Goal: Task Accomplishment & Management: Complete application form

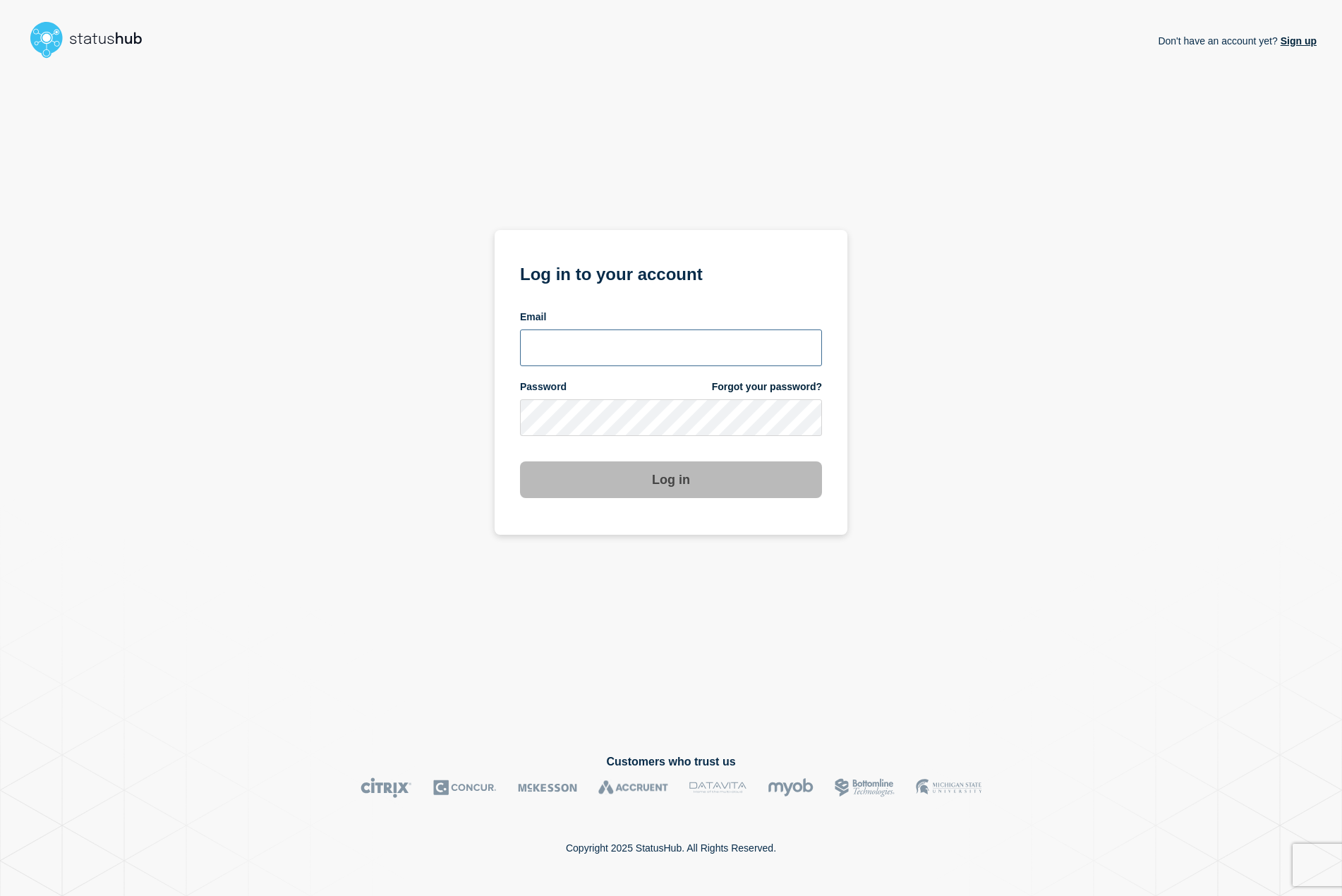
click at [643, 348] on input "email input" at bounding box center [671, 348] width 302 height 37
type input "[EMAIL_ADDRESS][PERSON_NAME][DOMAIN_NAME]"
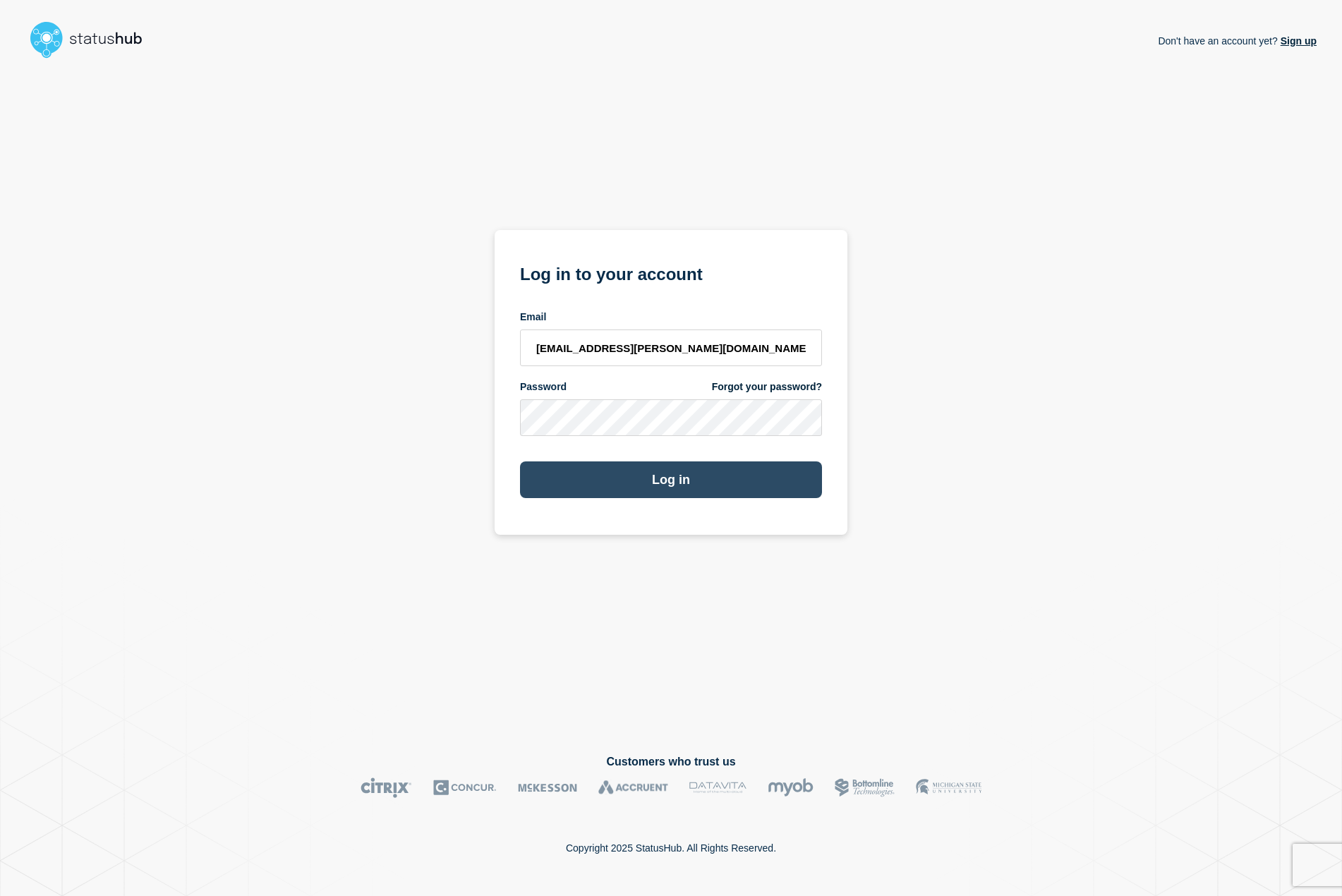
click at [667, 479] on button "Log in" at bounding box center [671, 480] width 302 height 37
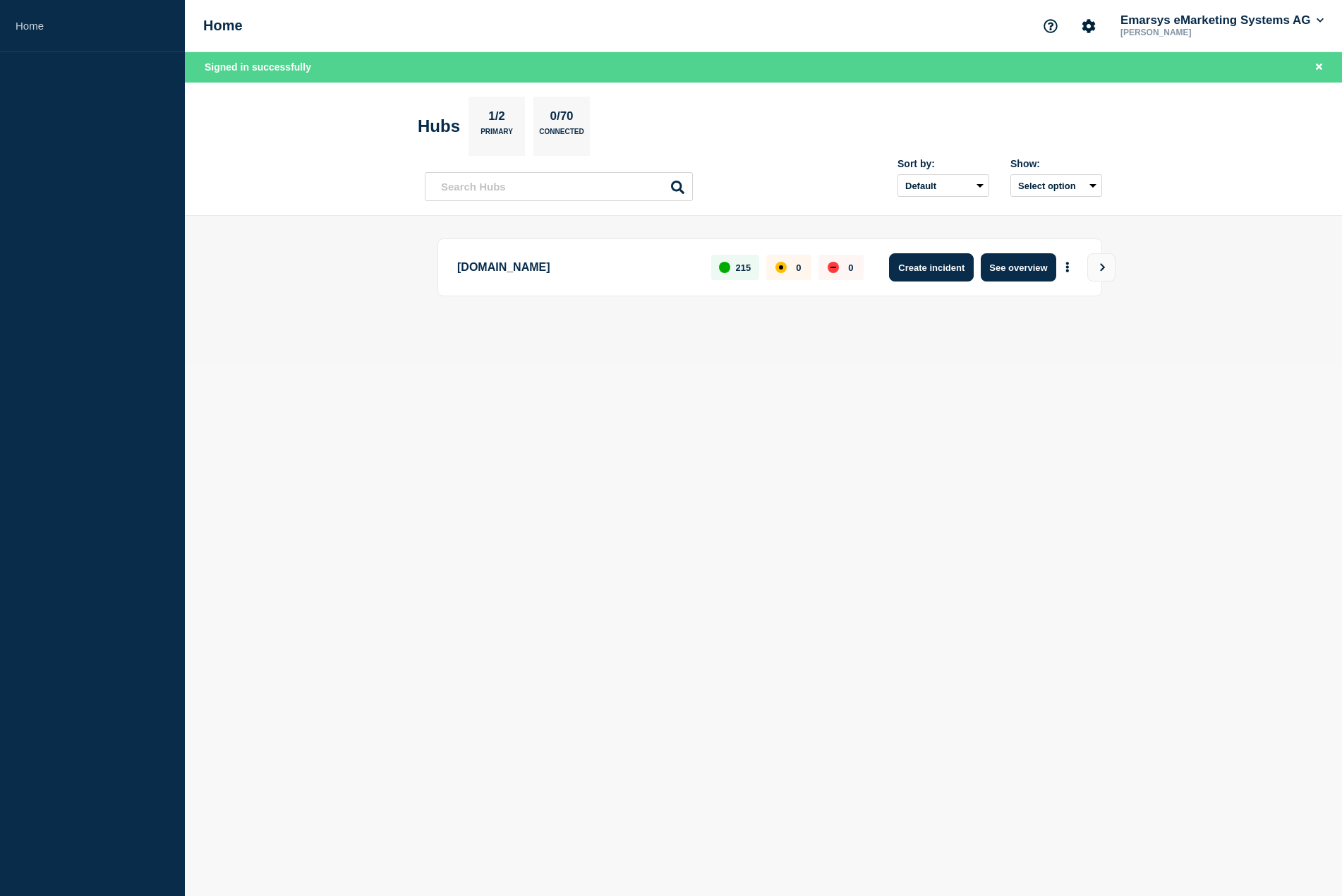
click at [938, 266] on button "Create incident" at bounding box center [931, 268] width 84 height 28
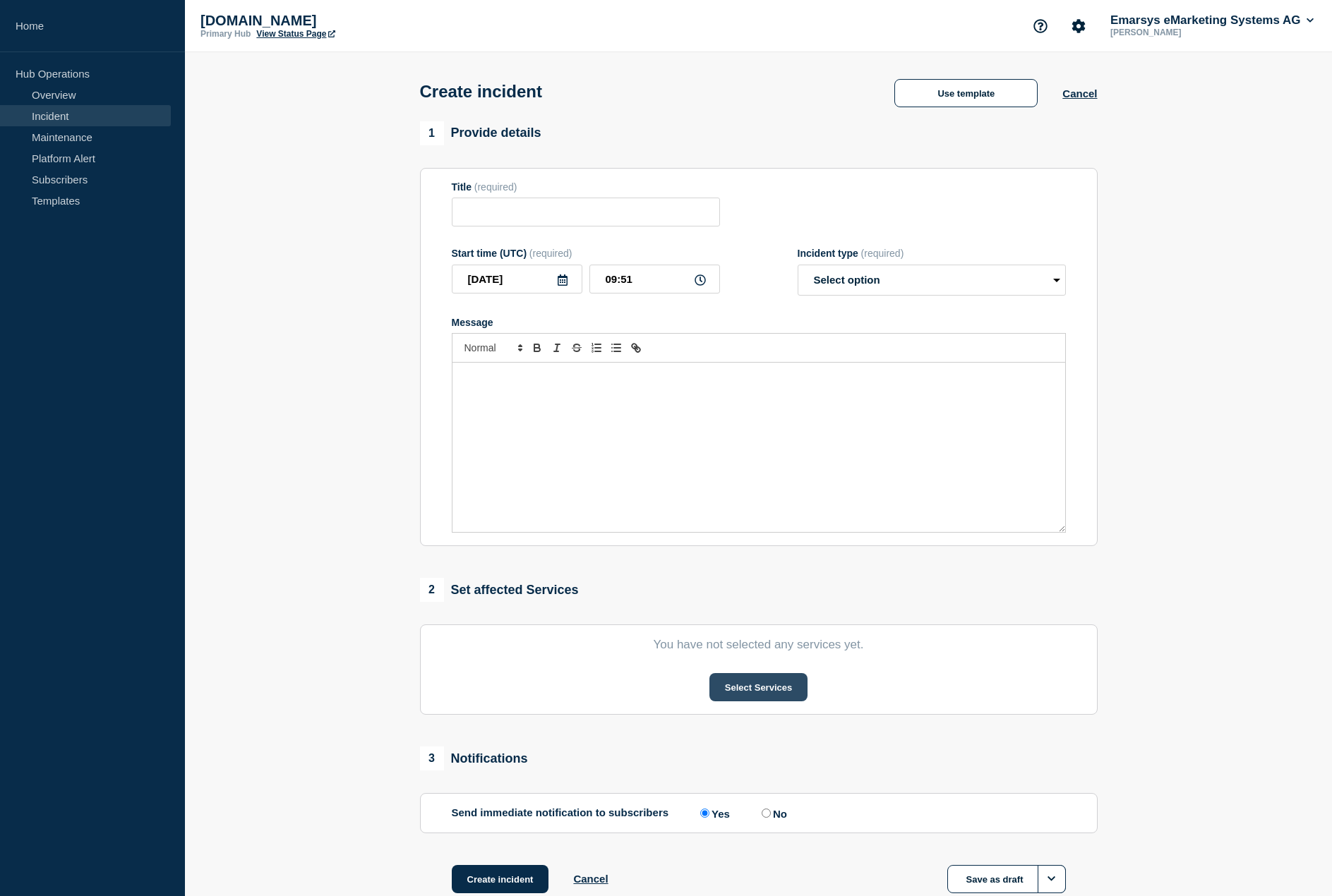
click at [756, 691] on button "Select Services" at bounding box center [758, 687] width 98 height 28
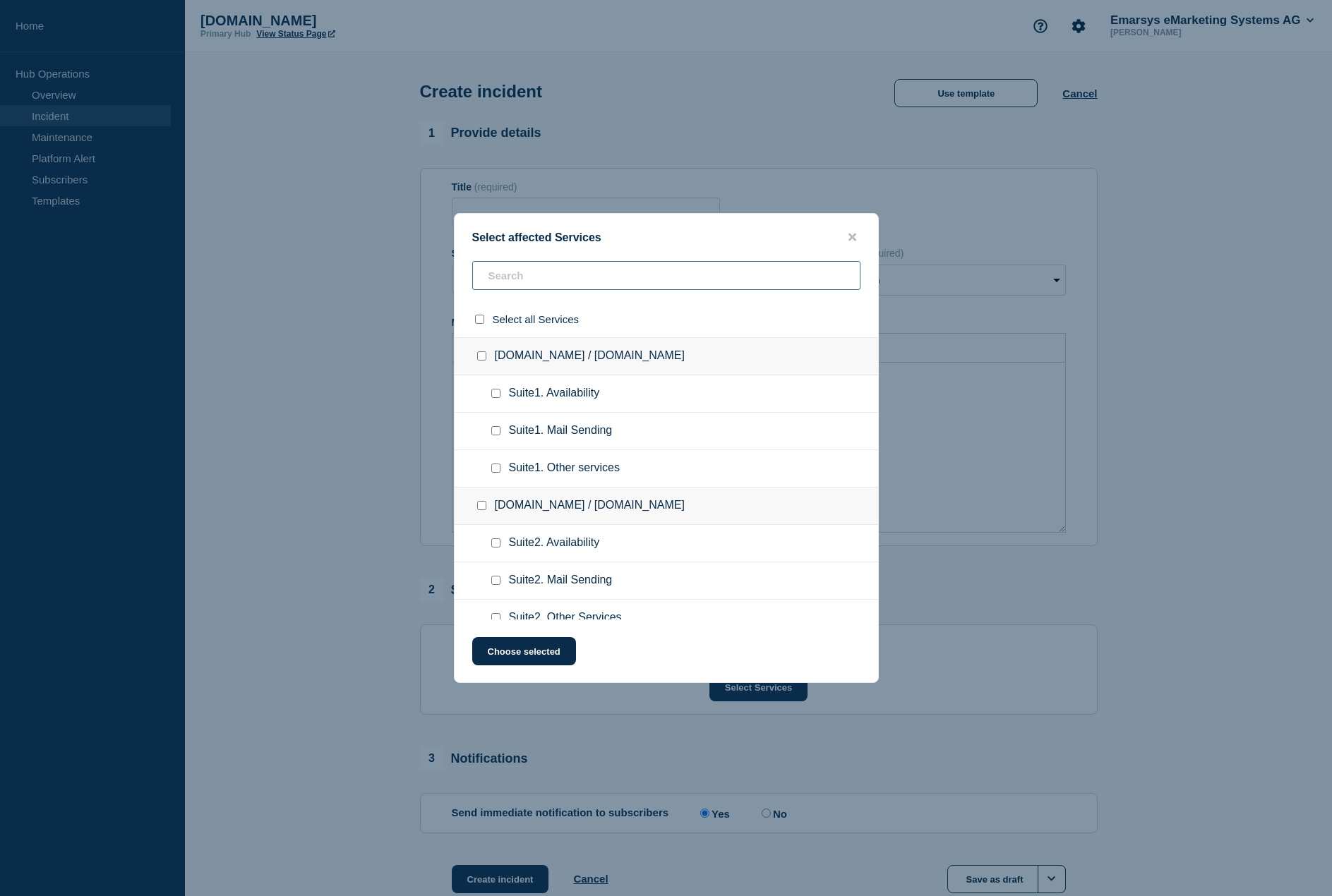
click at [536, 278] on input "text" at bounding box center [666, 275] width 388 height 29
type input "availab"
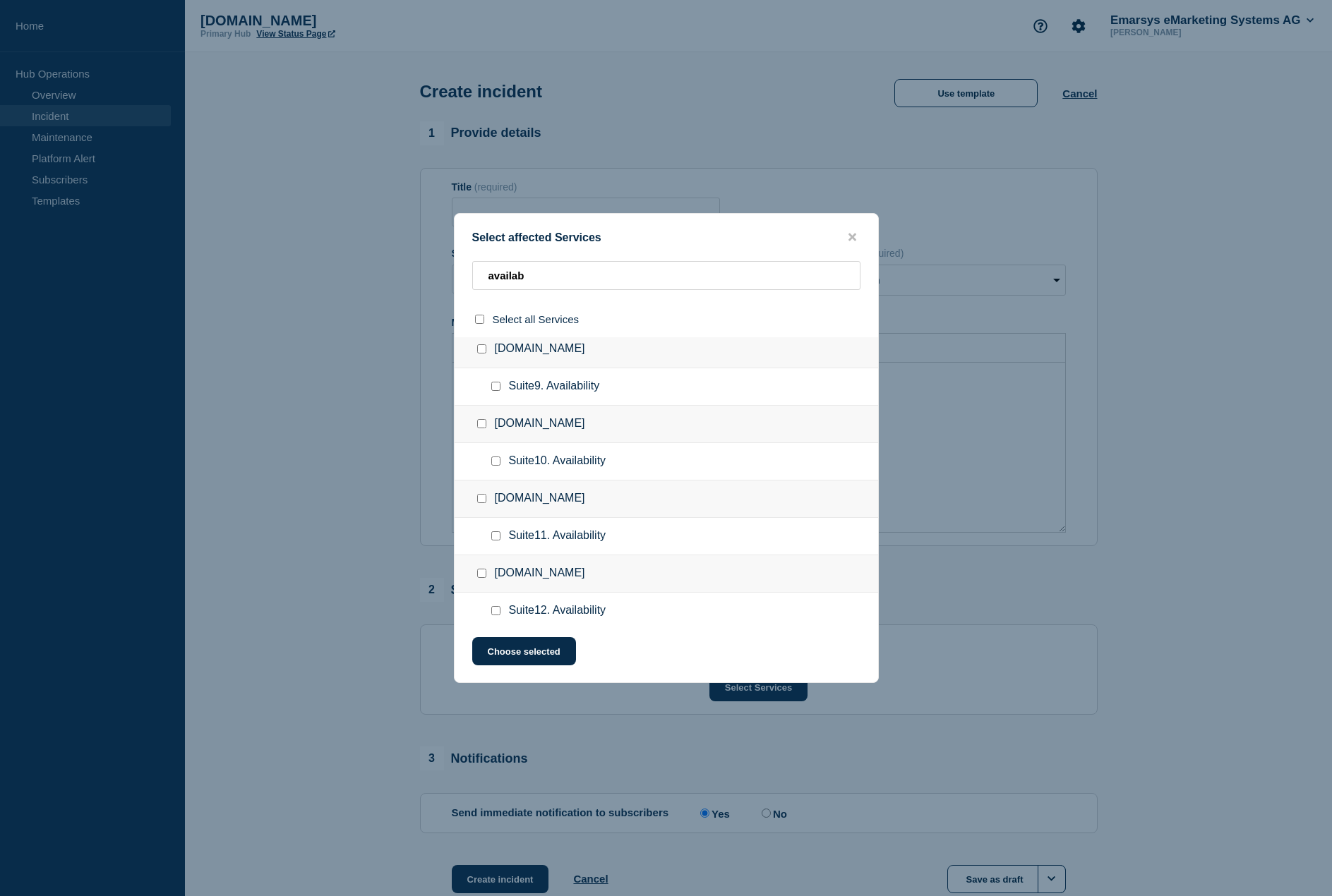
scroll to position [705, 0]
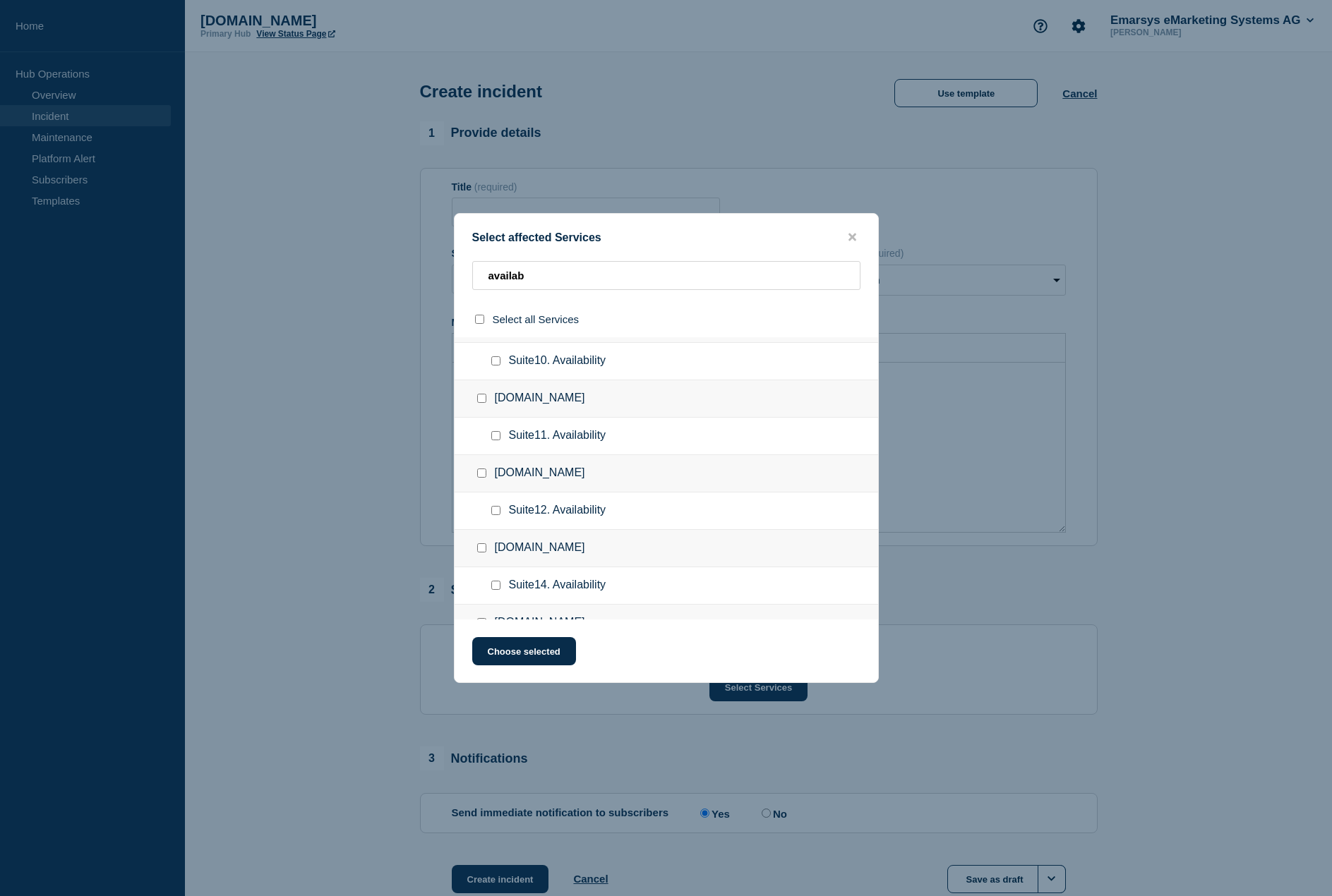
click at [483, 403] on input "suite11.emarsys.net checkbox" at bounding box center [481, 398] width 9 height 9
checkbox input "true"
drag, startPoint x: 543, startPoint y: 278, endPoint x: 474, endPoint y: 284, distance: 69.3
click at [474, 284] on input "availab" at bounding box center [666, 275] width 388 height 29
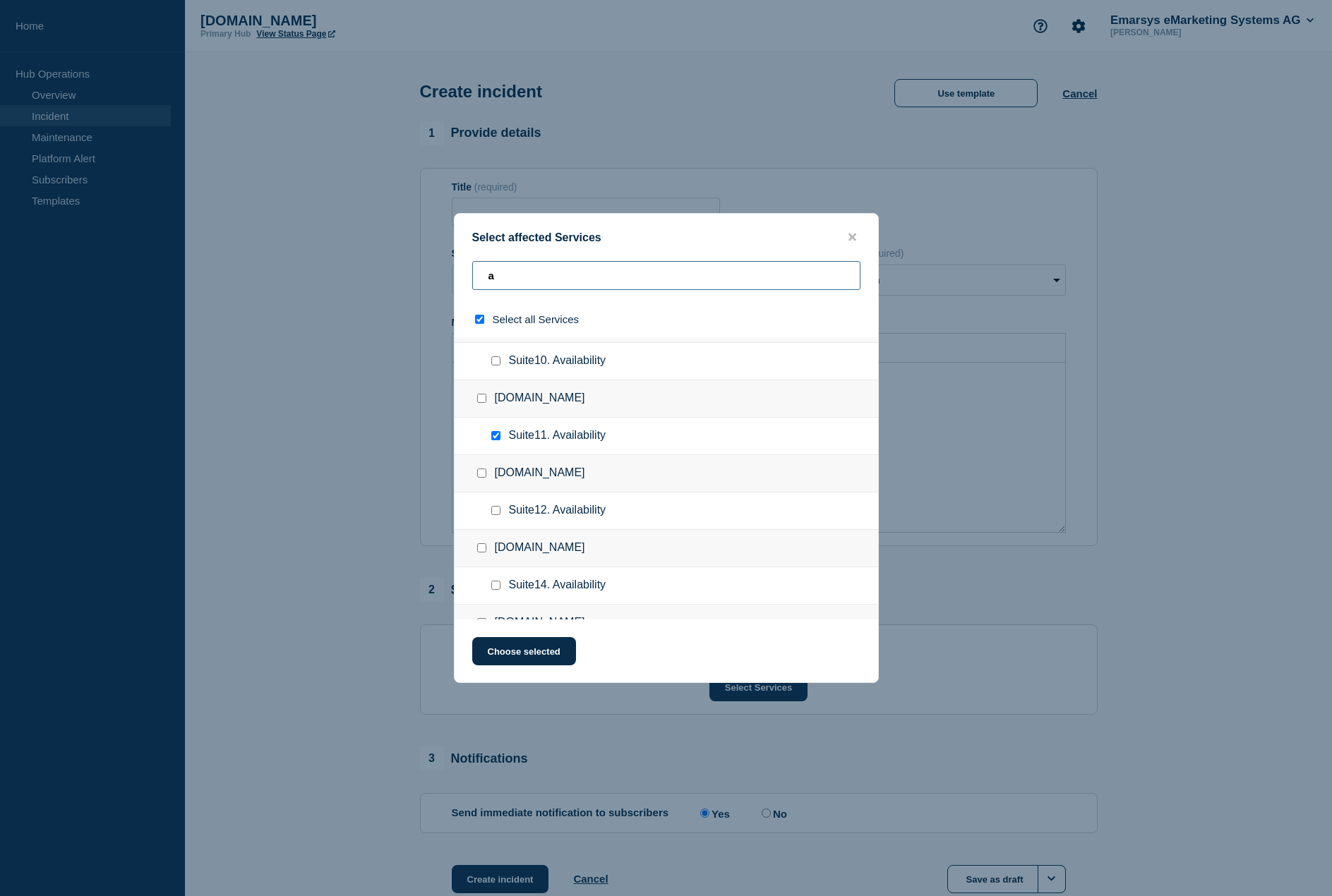
type input "ap"
checkbox input "true"
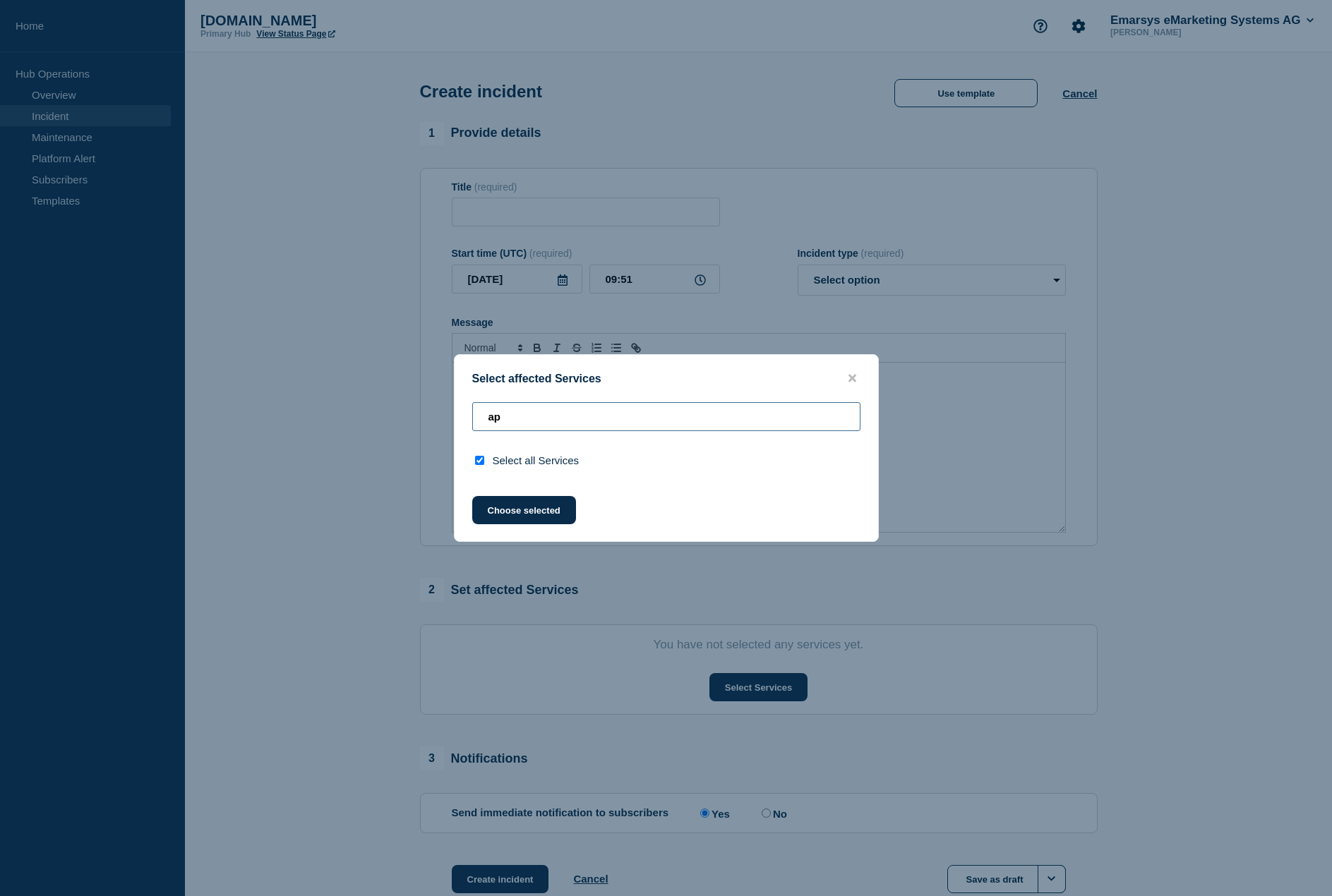
scroll to position [0, 0]
click at [549, 424] on input "api" at bounding box center [666, 417] width 388 height 29
type input "api"
click at [479, 467] on div at bounding box center [482, 460] width 20 height 13
click at [481, 462] on input "select all checkbox" at bounding box center [479, 461] width 9 height 9
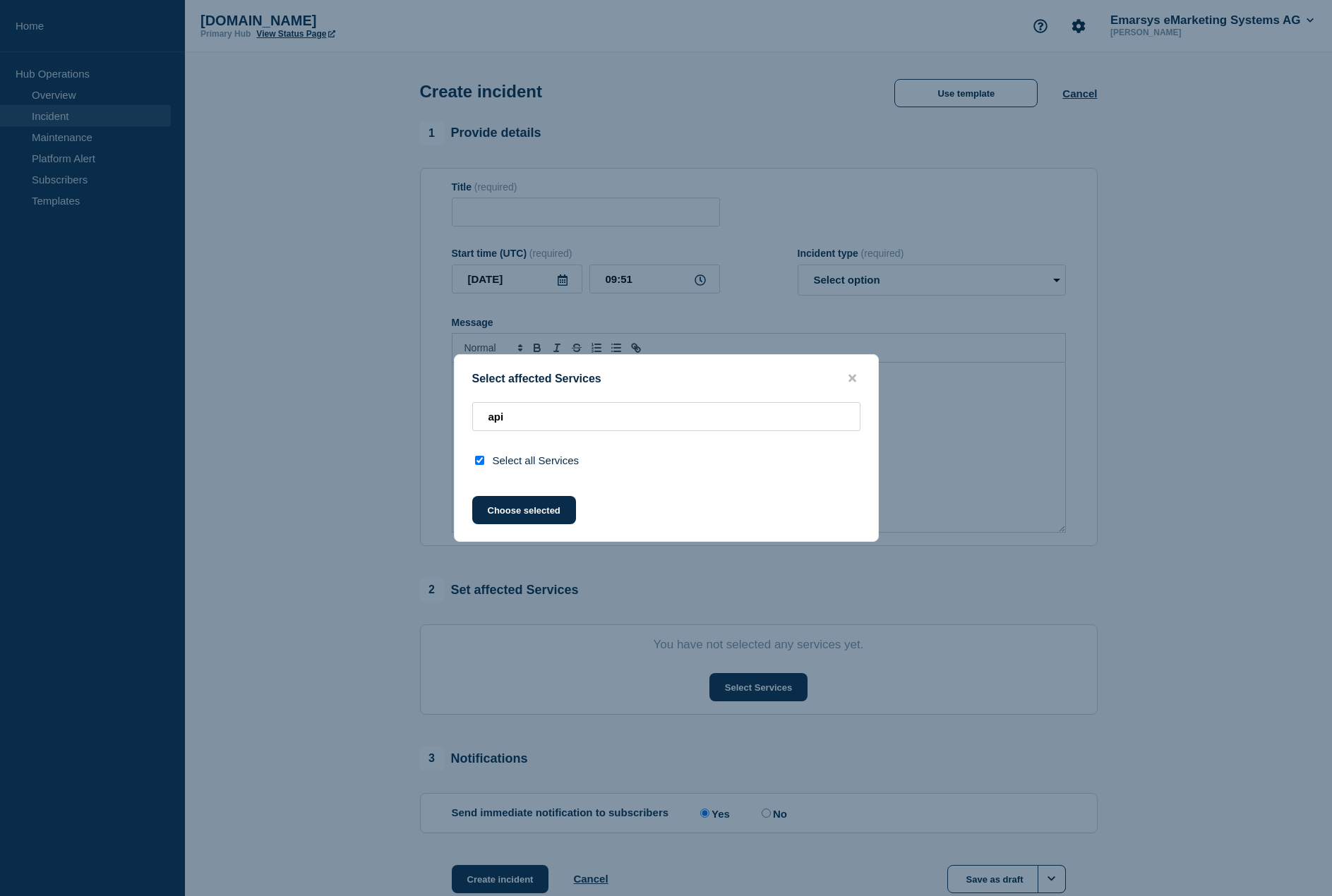
checkbox input "false"
click at [572, 412] on input "api" at bounding box center [666, 417] width 388 height 29
type input "ap"
checkbox input "true"
type input "a"
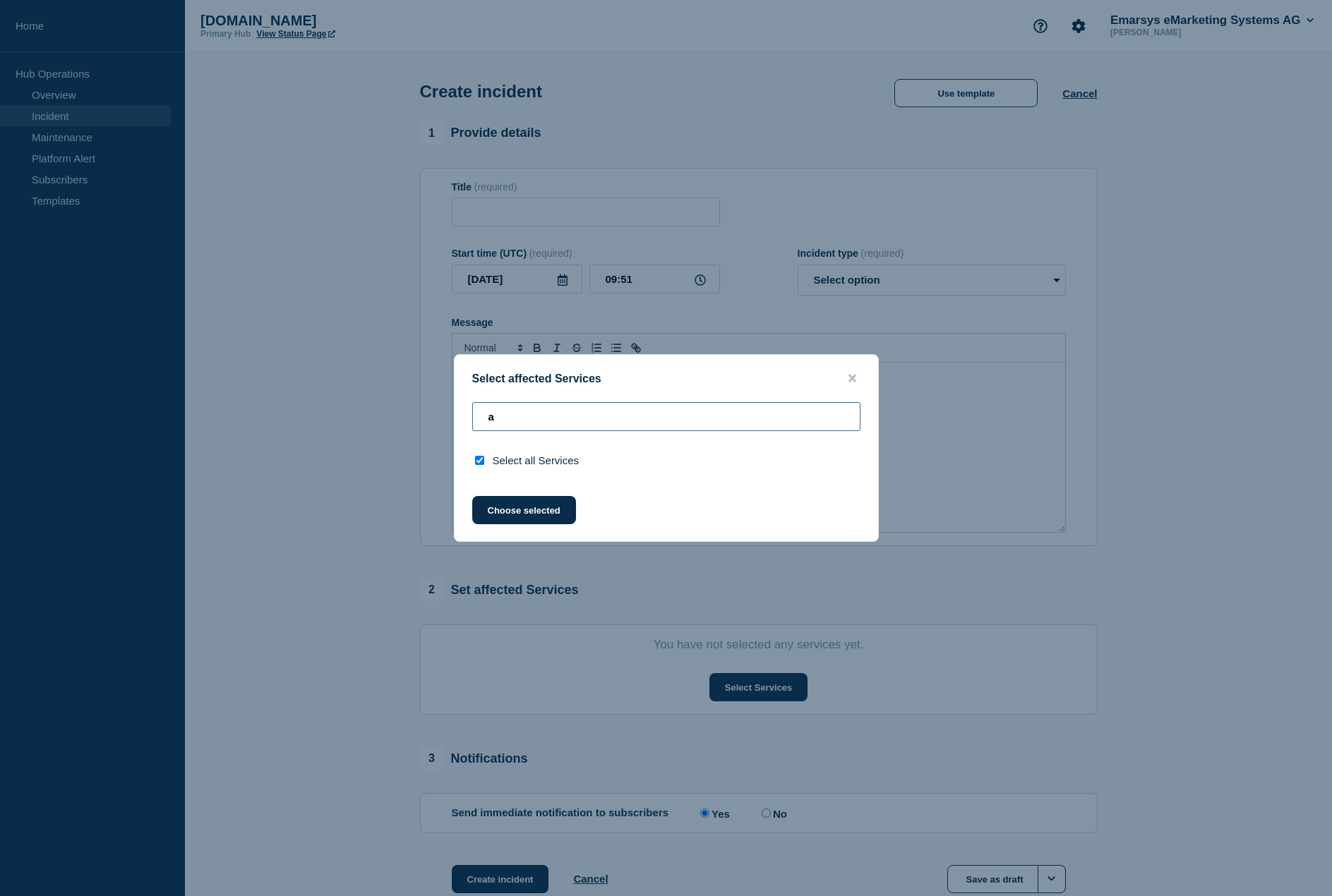
checkbox input "false"
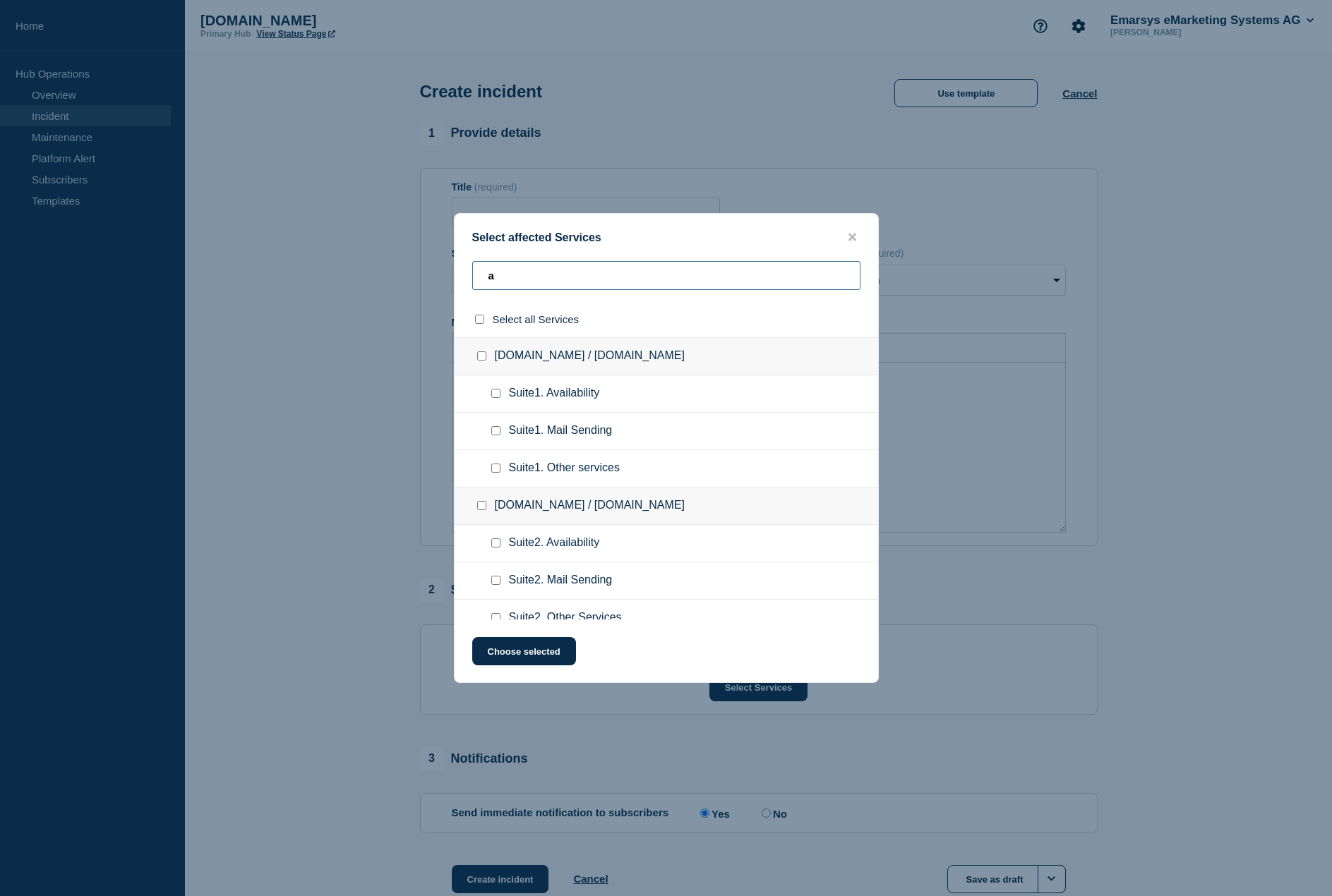
type input "ap"
checkbox input "true"
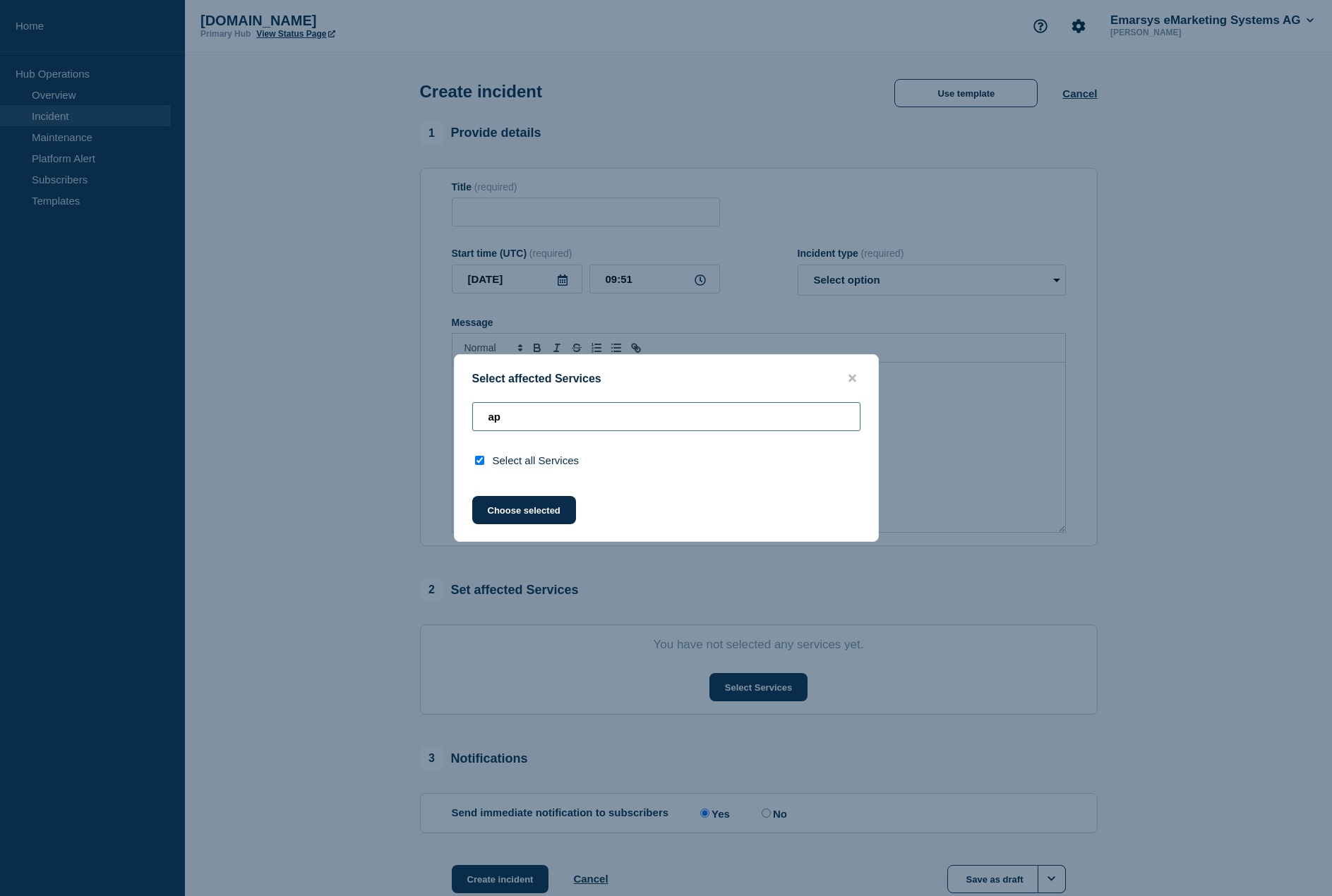
type input "a"
checkbox input "false"
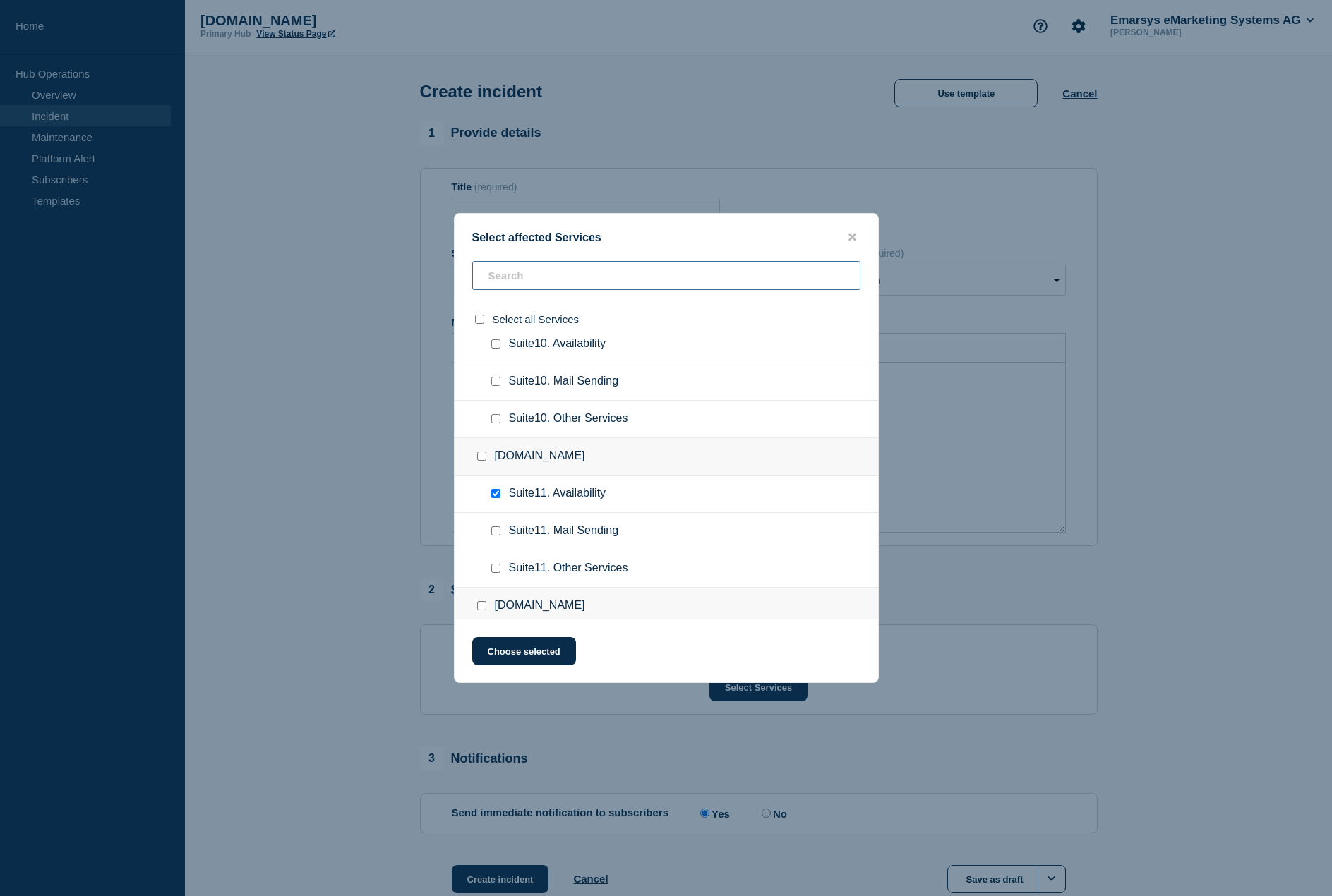
scroll to position [1412, 0]
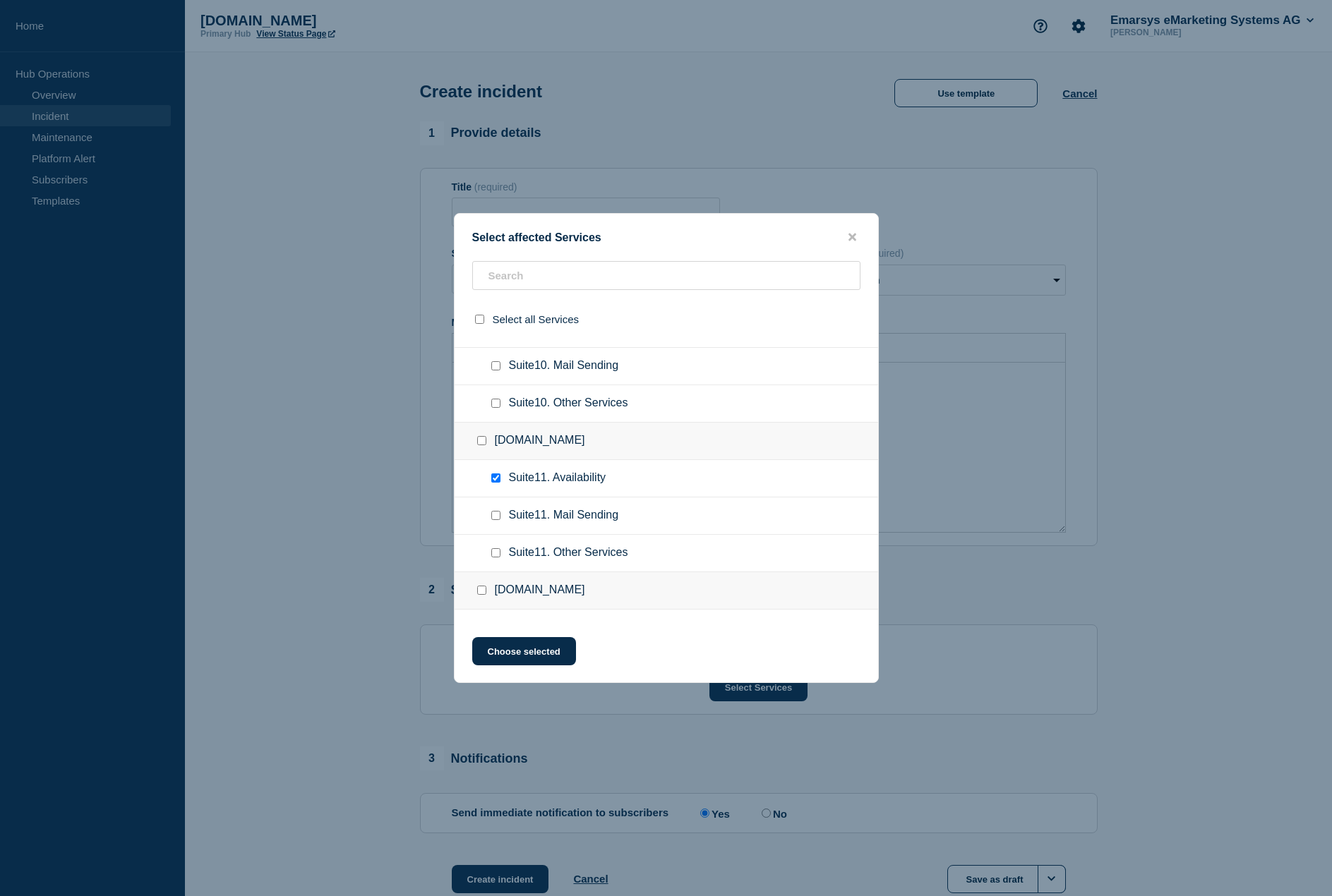
click at [494, 482] on input "Suite11. Availability checkbox" at bounding box center [496, 479] width 9 height 9
checkbox input "false"
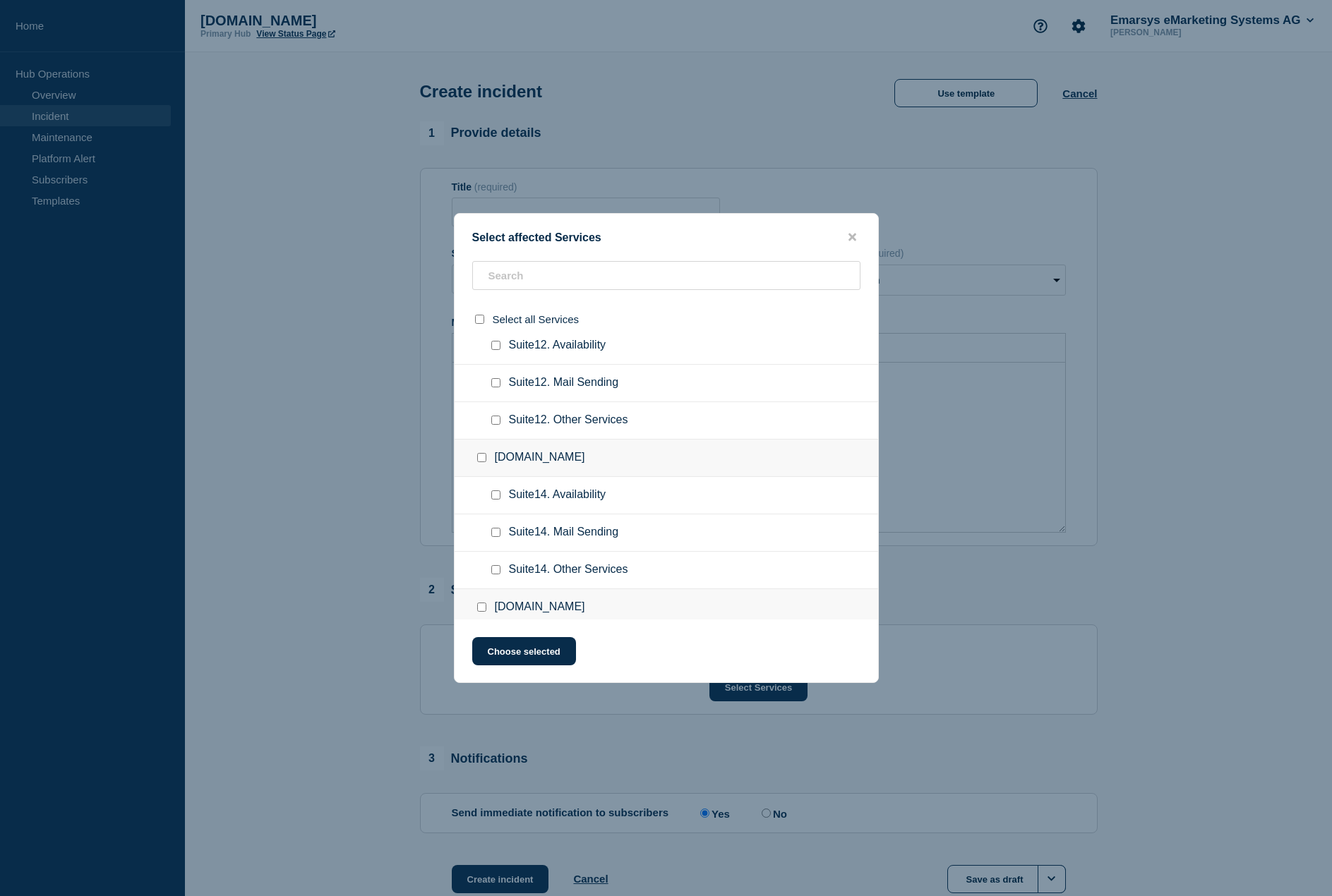
scroll to position [1200, 0]
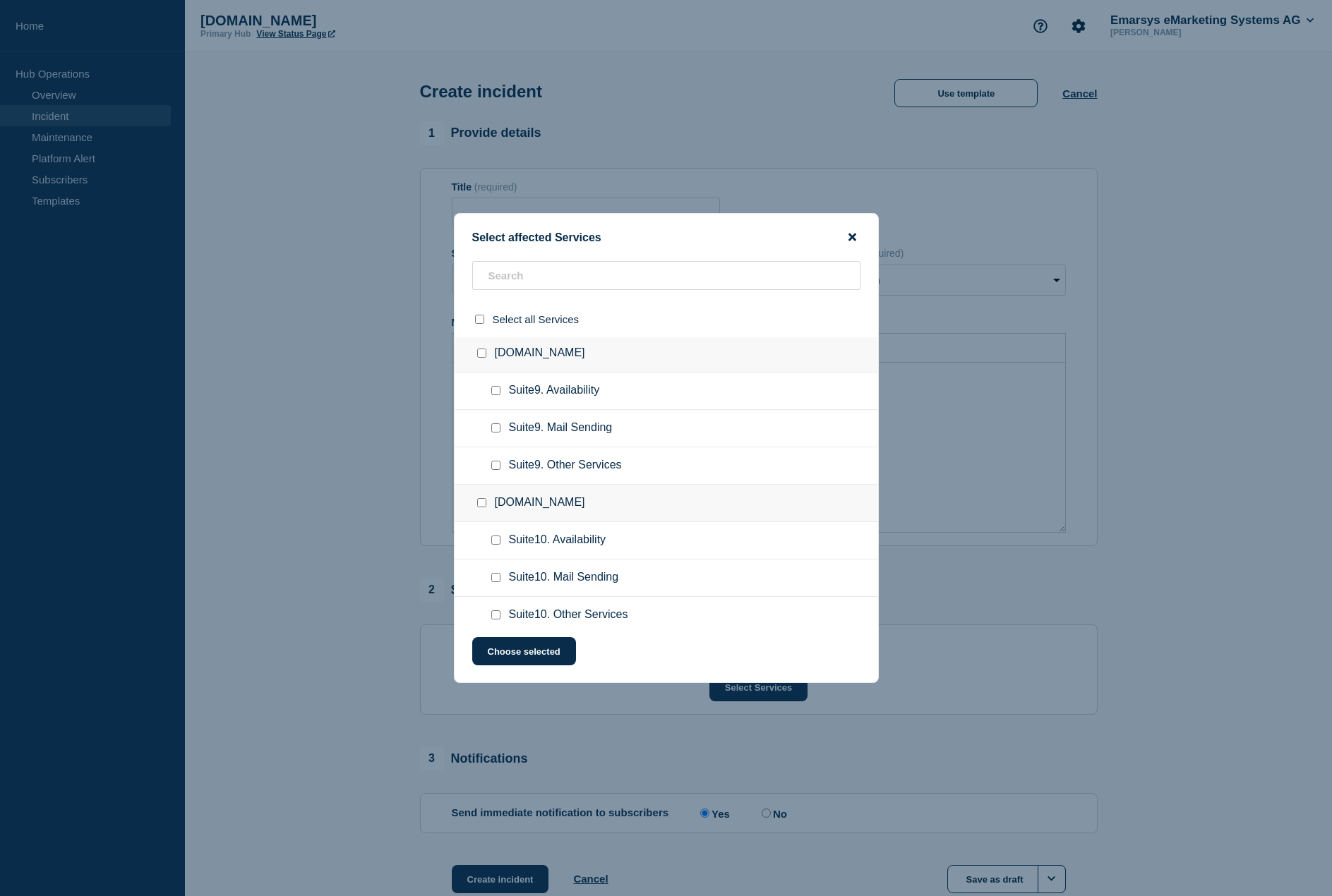
click at [853, 239] on icon "close button" at bounding box center [853, 237] width 7 height 7
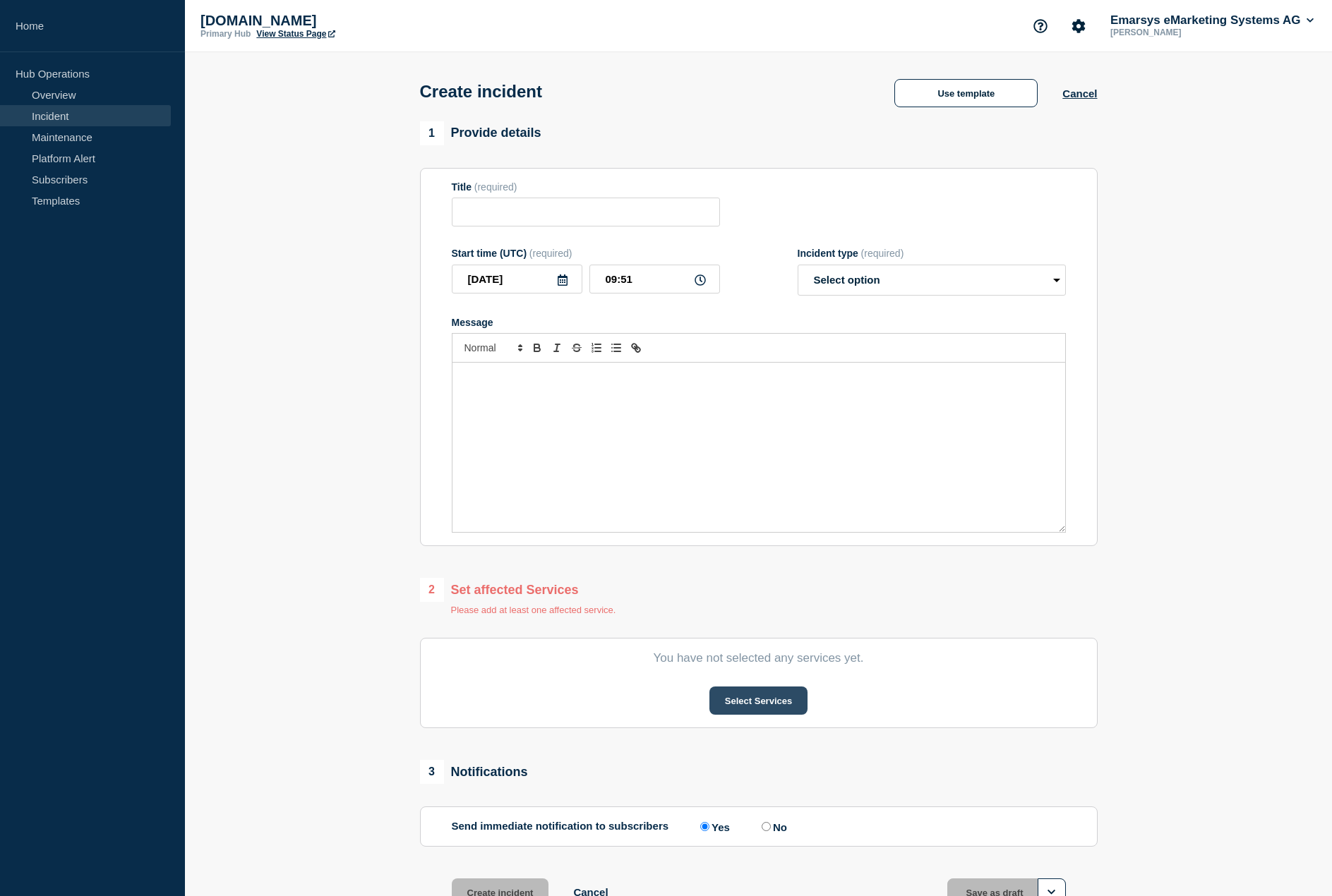
click at [760, 698] on button "Select Services" at bounding box center [758, 701] width 98 height 28
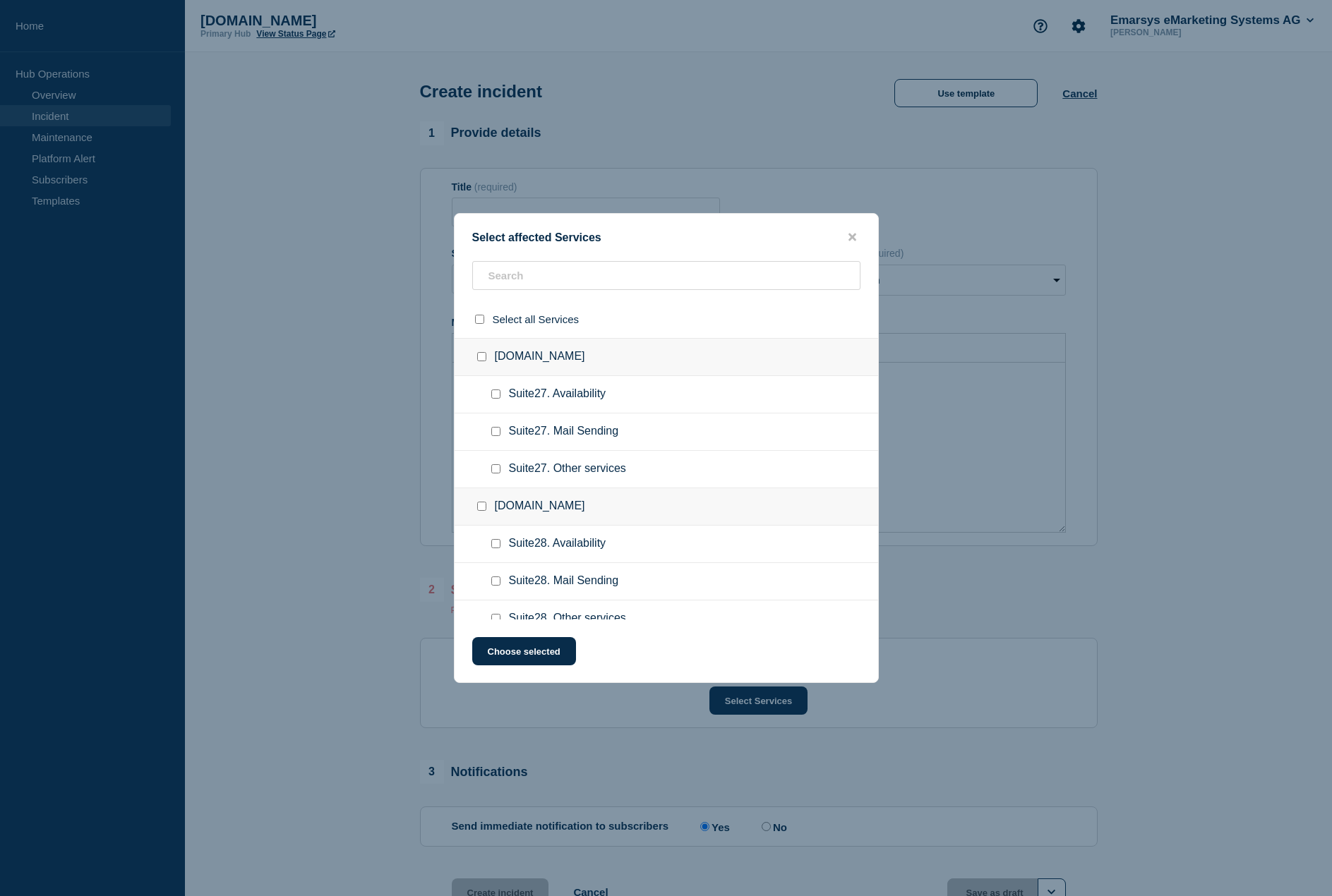
scroll to position [3740, 0]
click at [852, 236] on icon "close button" at bounding box center [853, 237] width 7 height 7
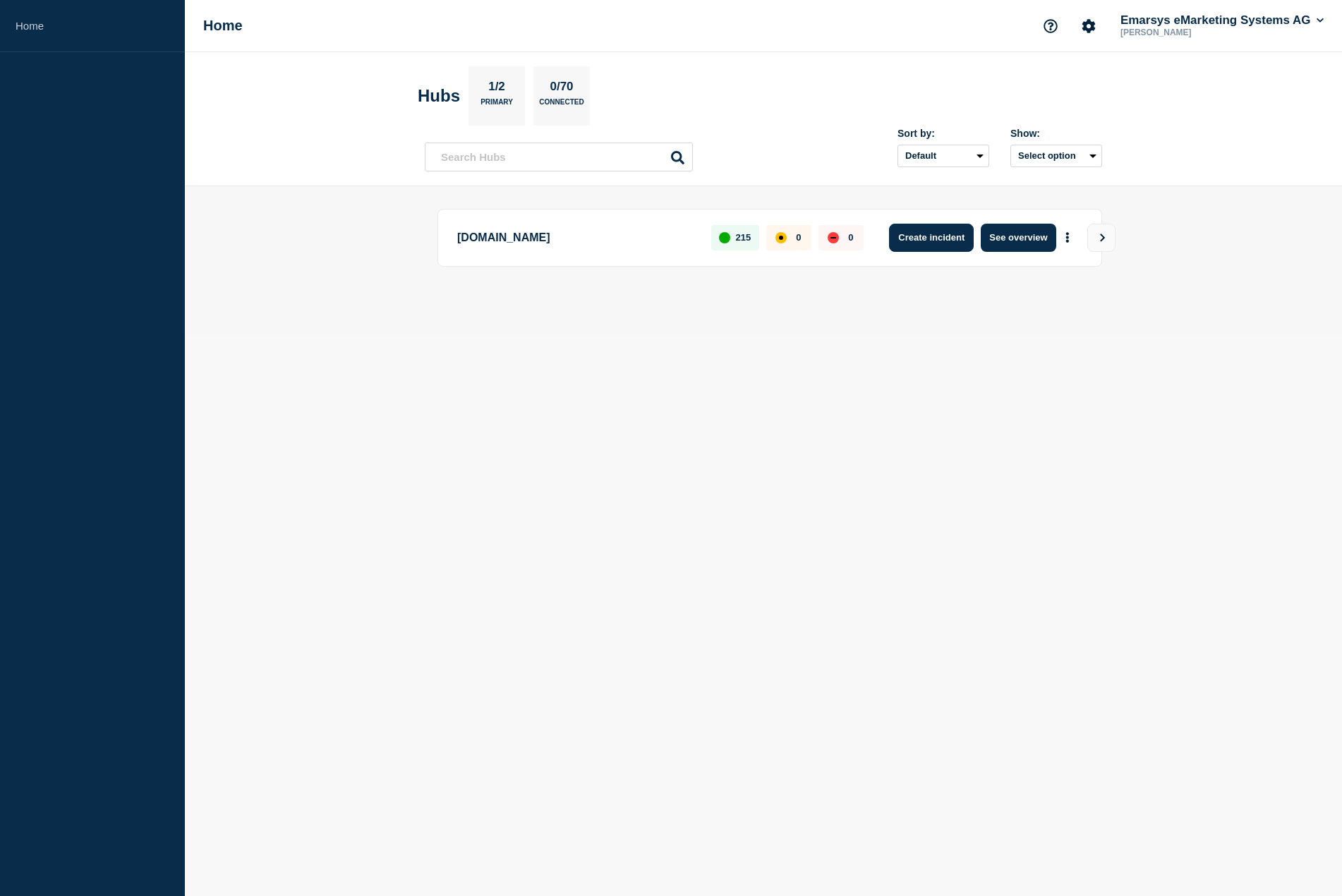
click at [931, 242] on button "Create incident" at bounding box center [931, 238] width 84 height 28
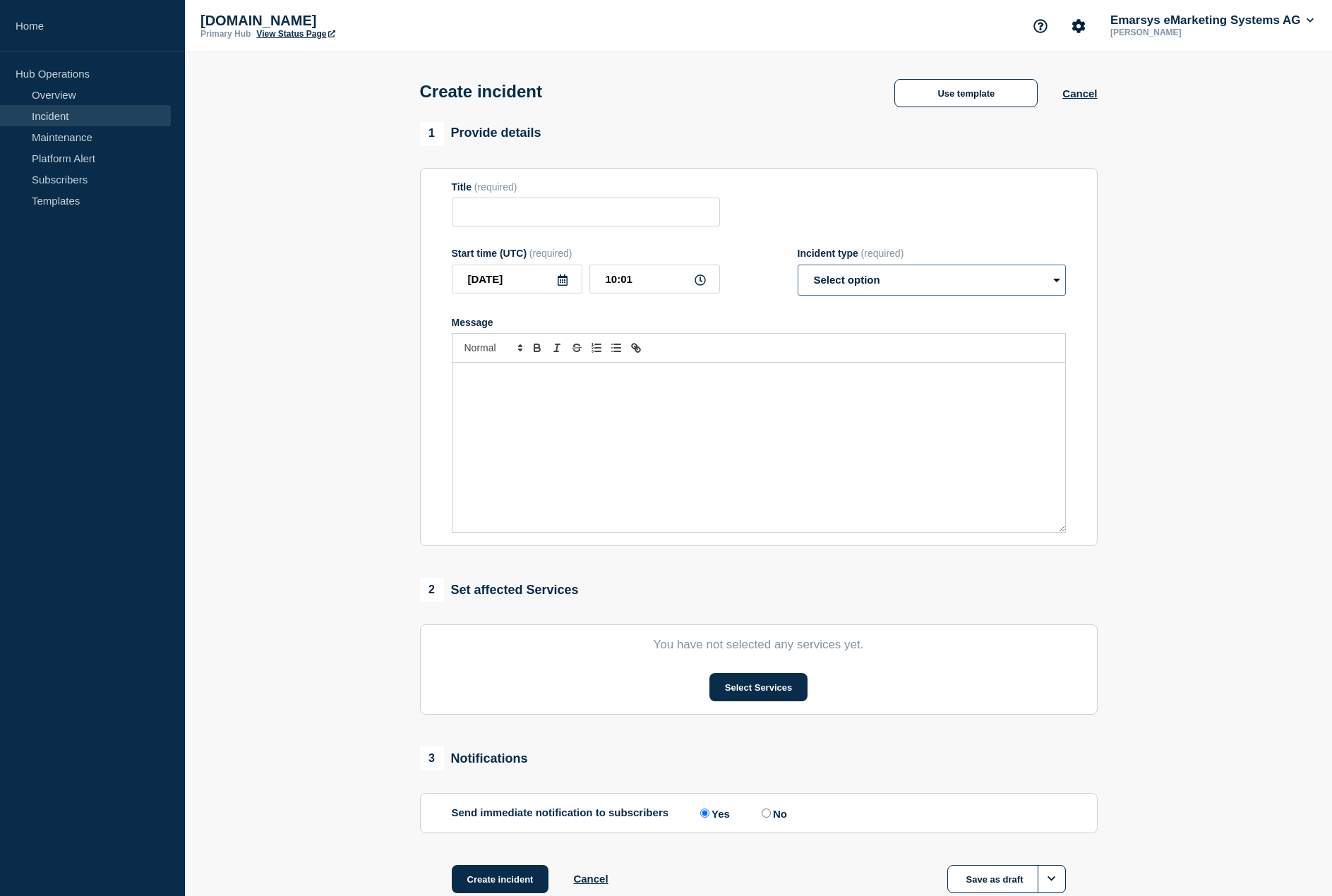
click at [864, 278] on select "Select option Investigating Identified Monitoring" at bounding box center [932, 280] width 268 height 31
select select "identified"
click at [798, 268] on select "Select option Investigating Identified Monitoring" at bounding box center [932, 280] width 268 height 31
click at [853, 280] on select "Select option Investigating Identified Monitoring" at bounding box center [932, 280] width 268 height 31
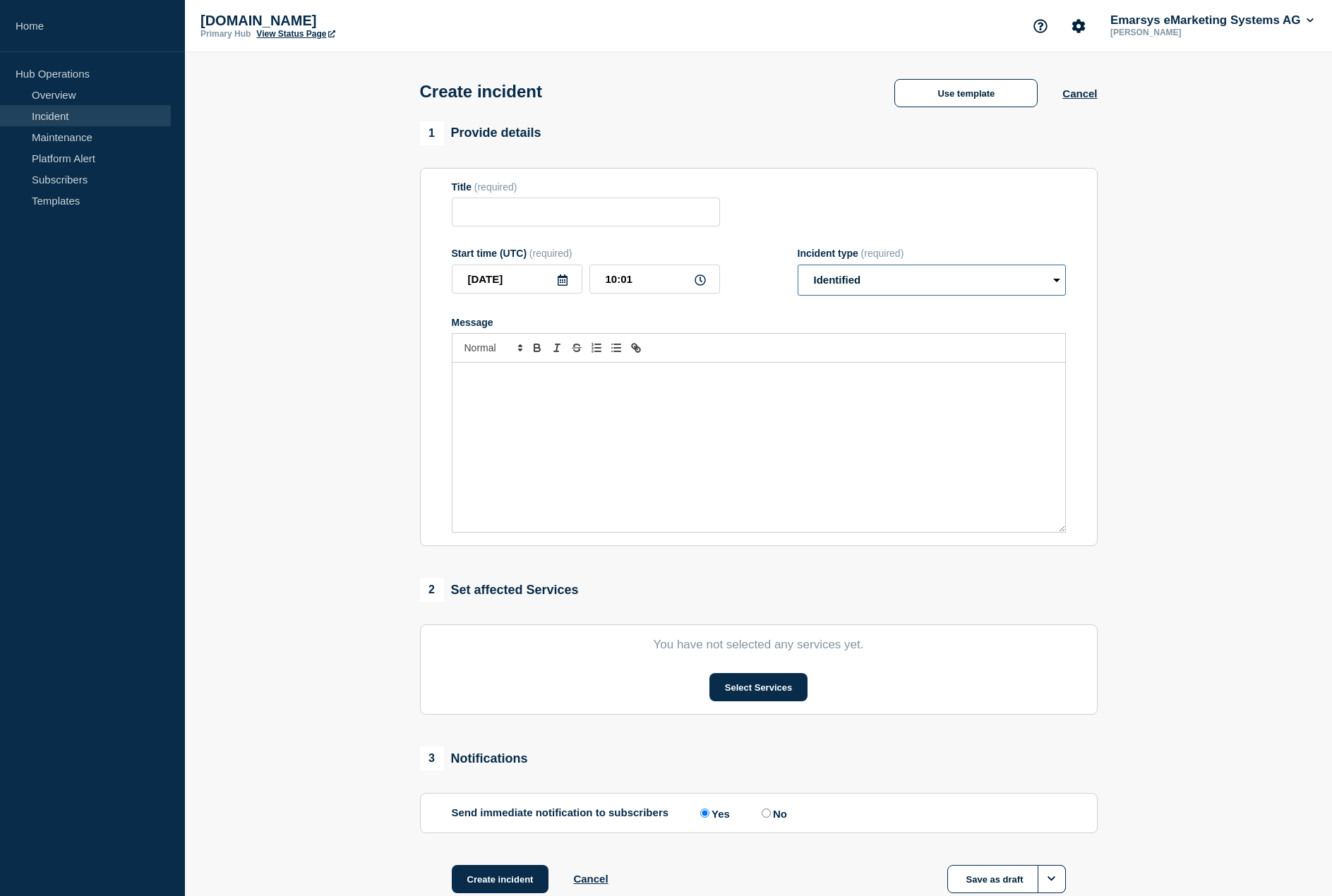
click at [853, 280] on select "Select option Investigating Identified Monitoring" at bounding box center [932, 280] width 268 height 31
click at [971, 99] on button "Use template" at bounding box center [965, 93] width 143 height 28
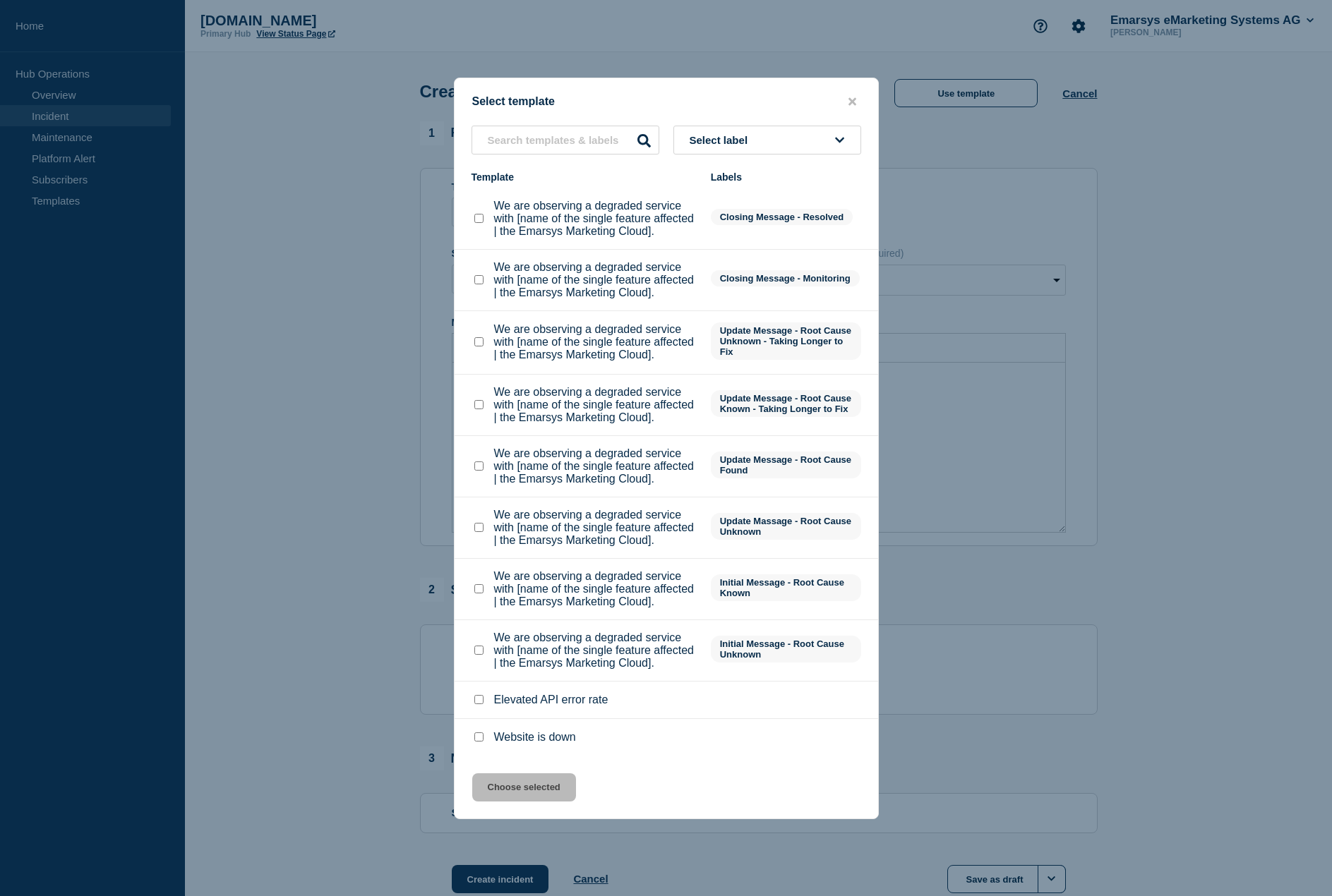
scroll to position [25, 0]
click at [481, 593] on checkbox"] "We are observing a degraded service with [name of the single feature affected |…" at bounding box center [479, 589] width 9 height 9
checkbox checkbox"] "true"
click at [532, 802] on button "Choose selected" at bounding box center [524, 788] width 104 height 28
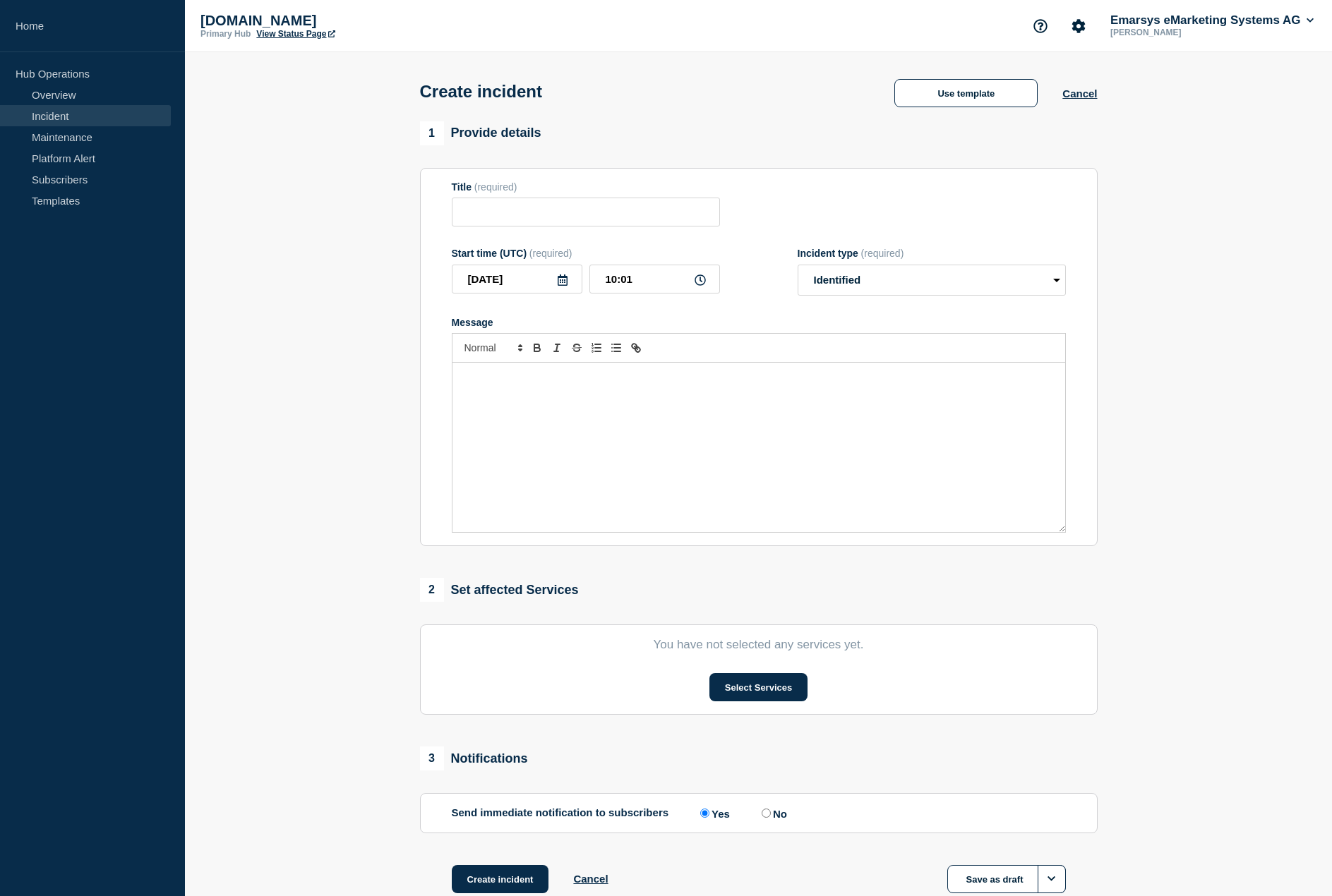
type input "We are observing a degraded service with [name of the single feature affected |…"
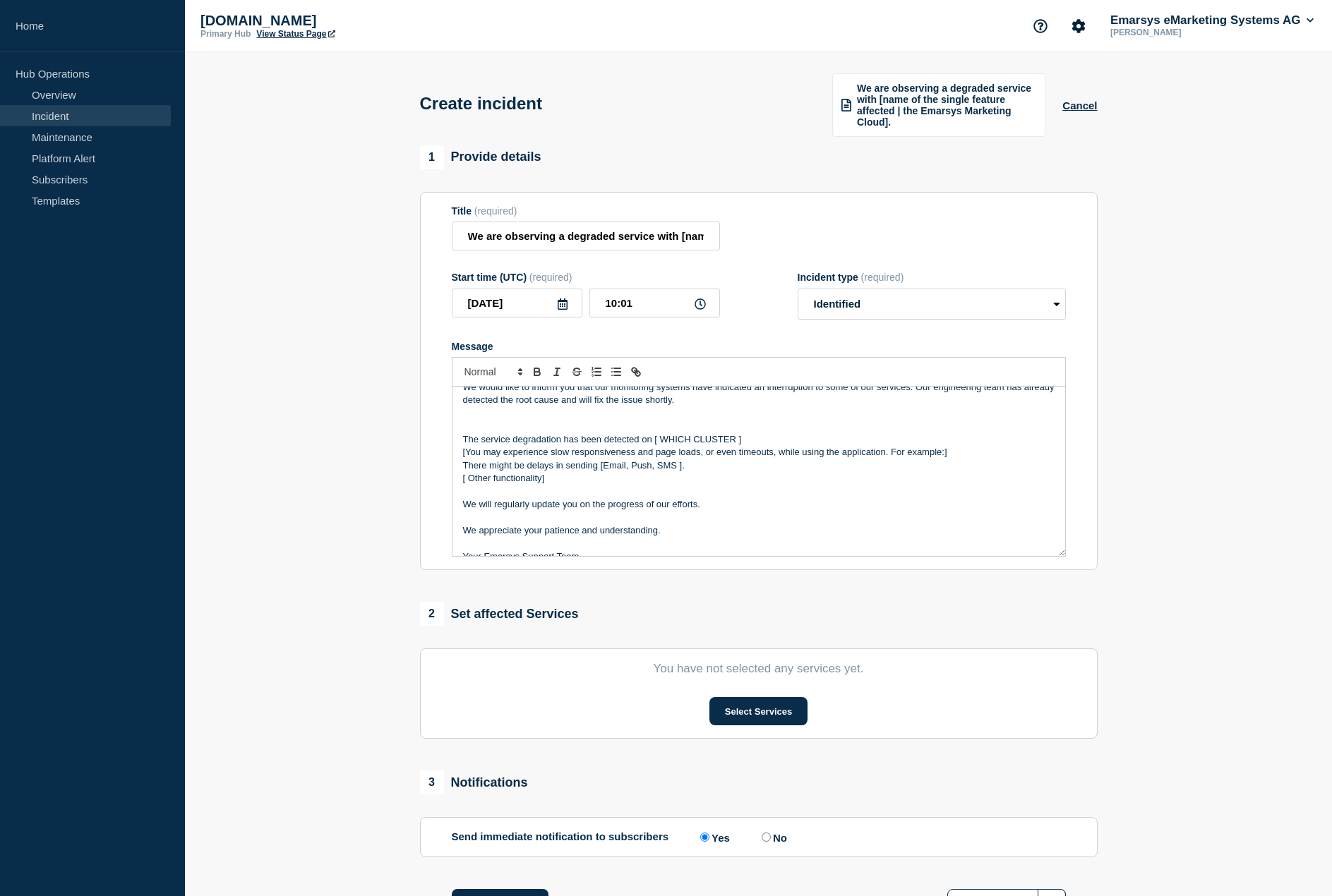
scroll to position [0, 0]
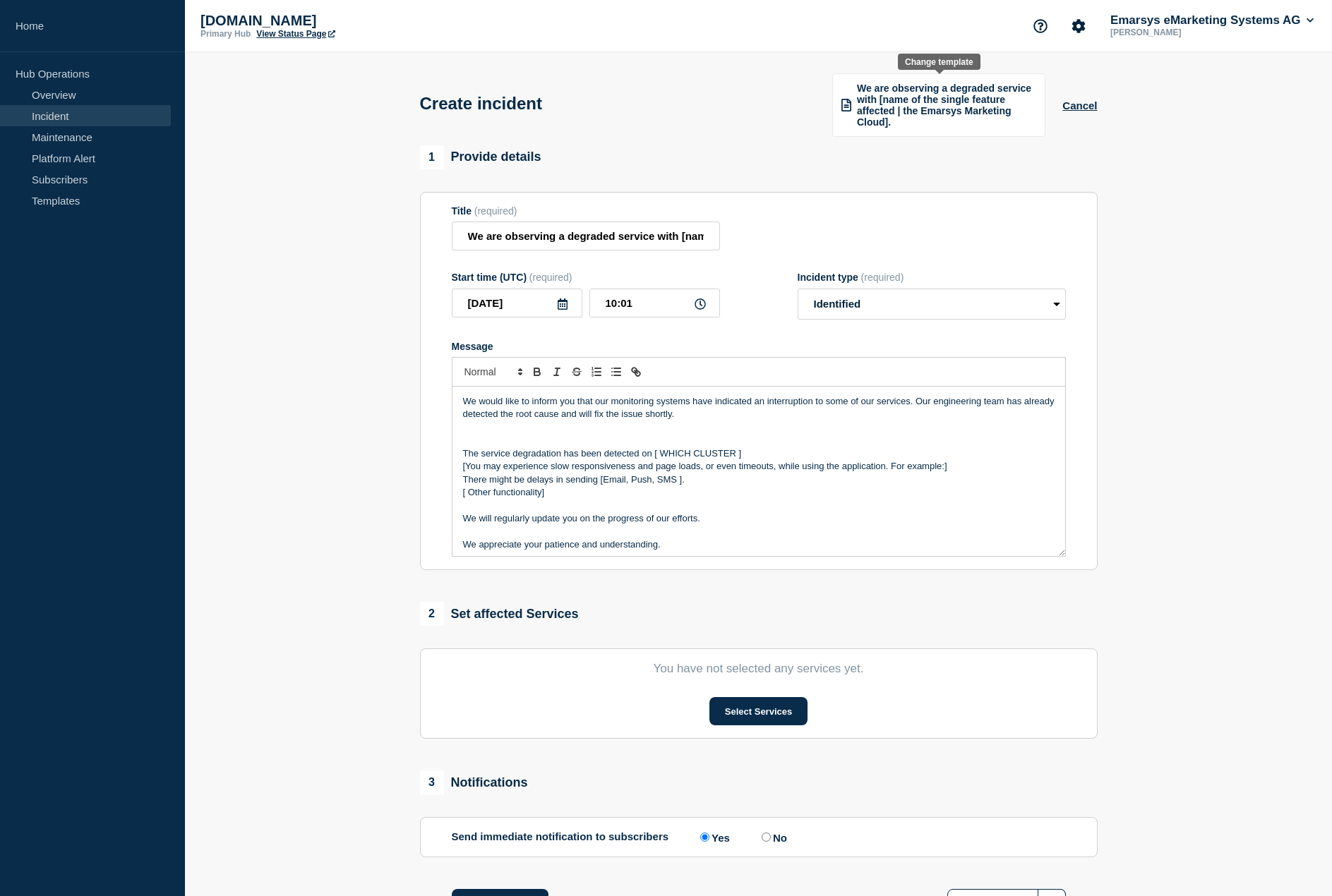
click at [852, 106] on div "We are observing a degraded service with [name of the single feature affected |…" at bounding box center [939, 105] width 213 height 64
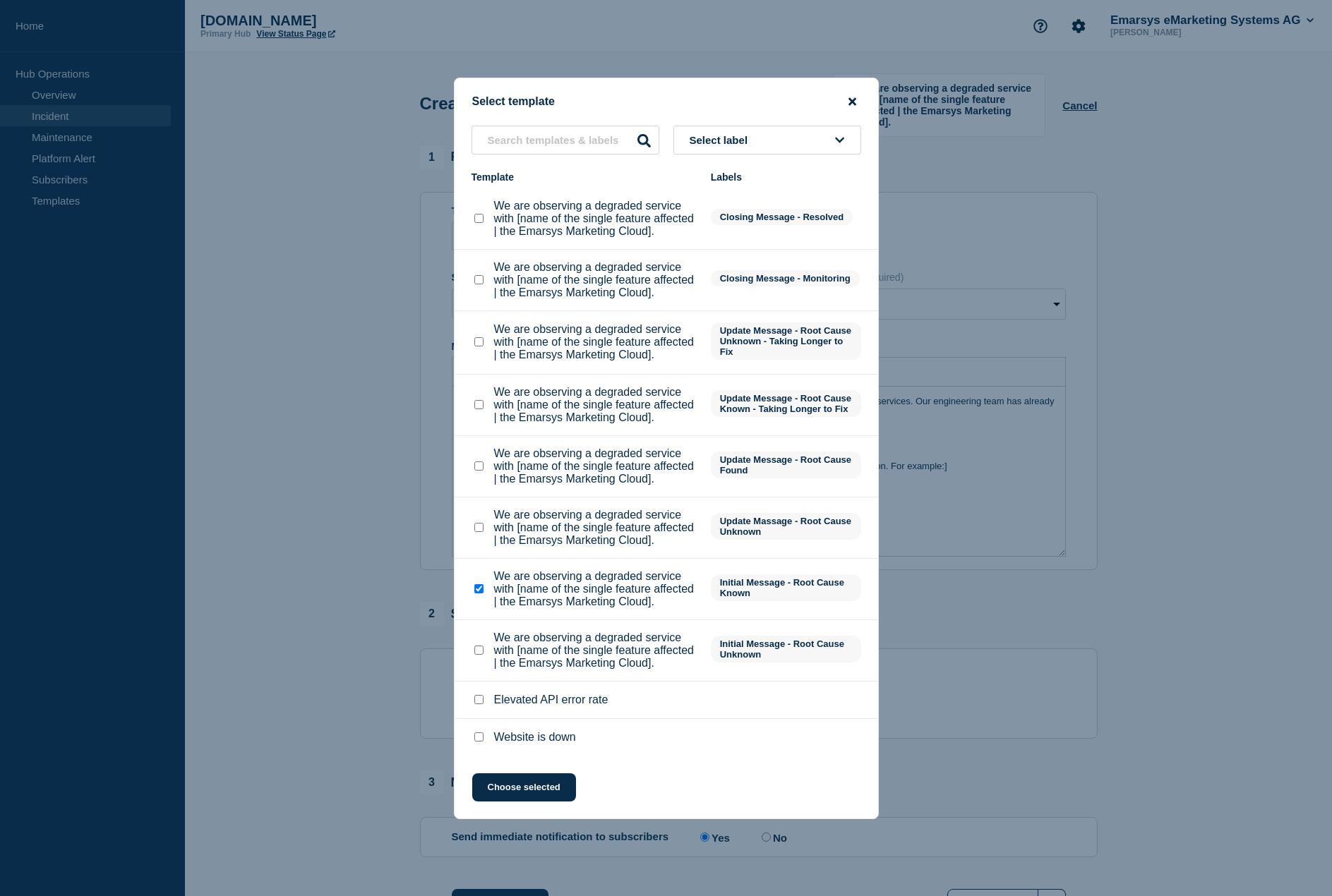
click at [849, 96] on icon "close button" at bounding box center [853, 102] width 7 height 11
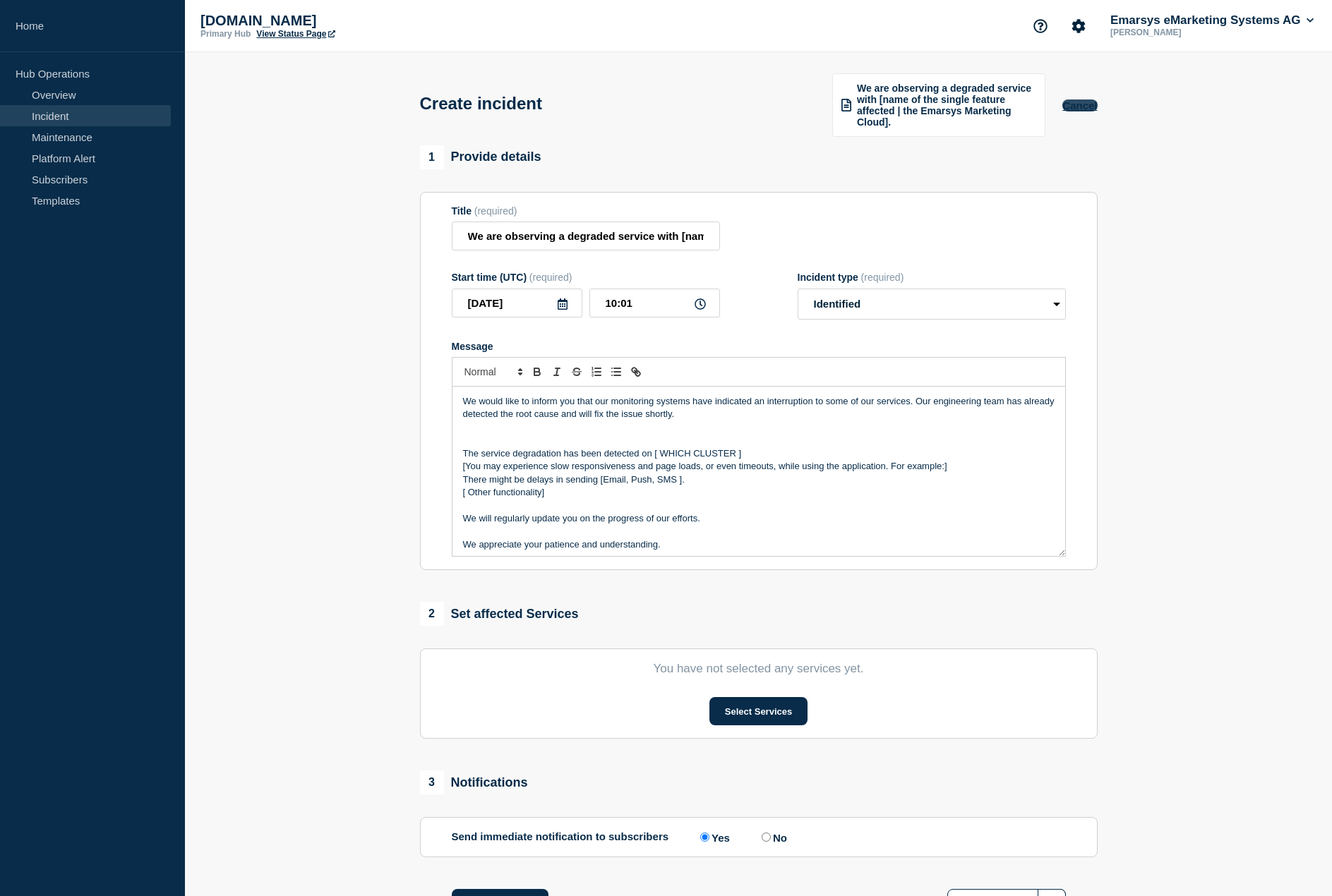
click at [1075, 106] on button "Cancel" at bounding box center [1079, 106] width 34 height 12
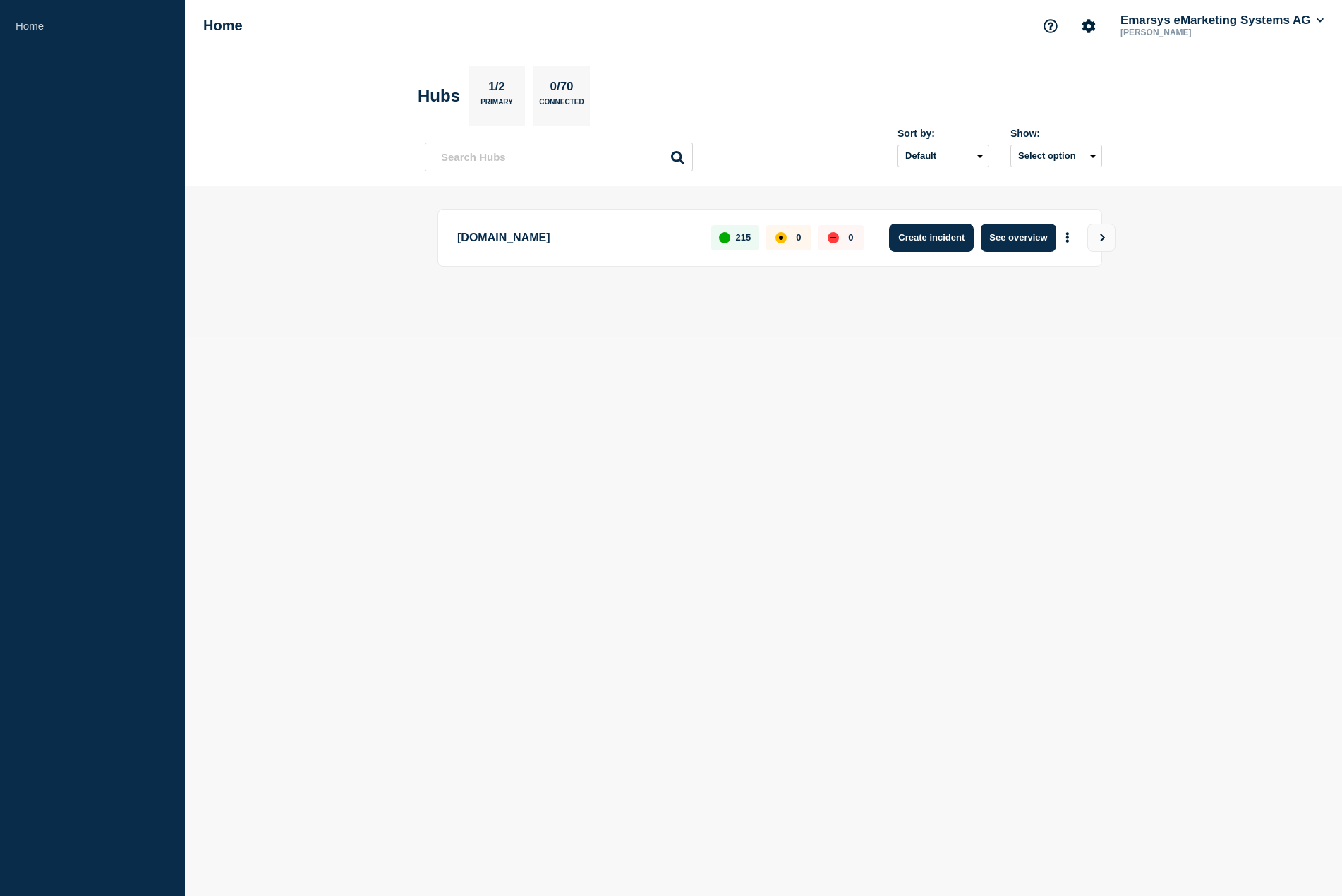
click at [926, 239] on button "Create incident" at bounding box center [931, 238] width 84 height 28
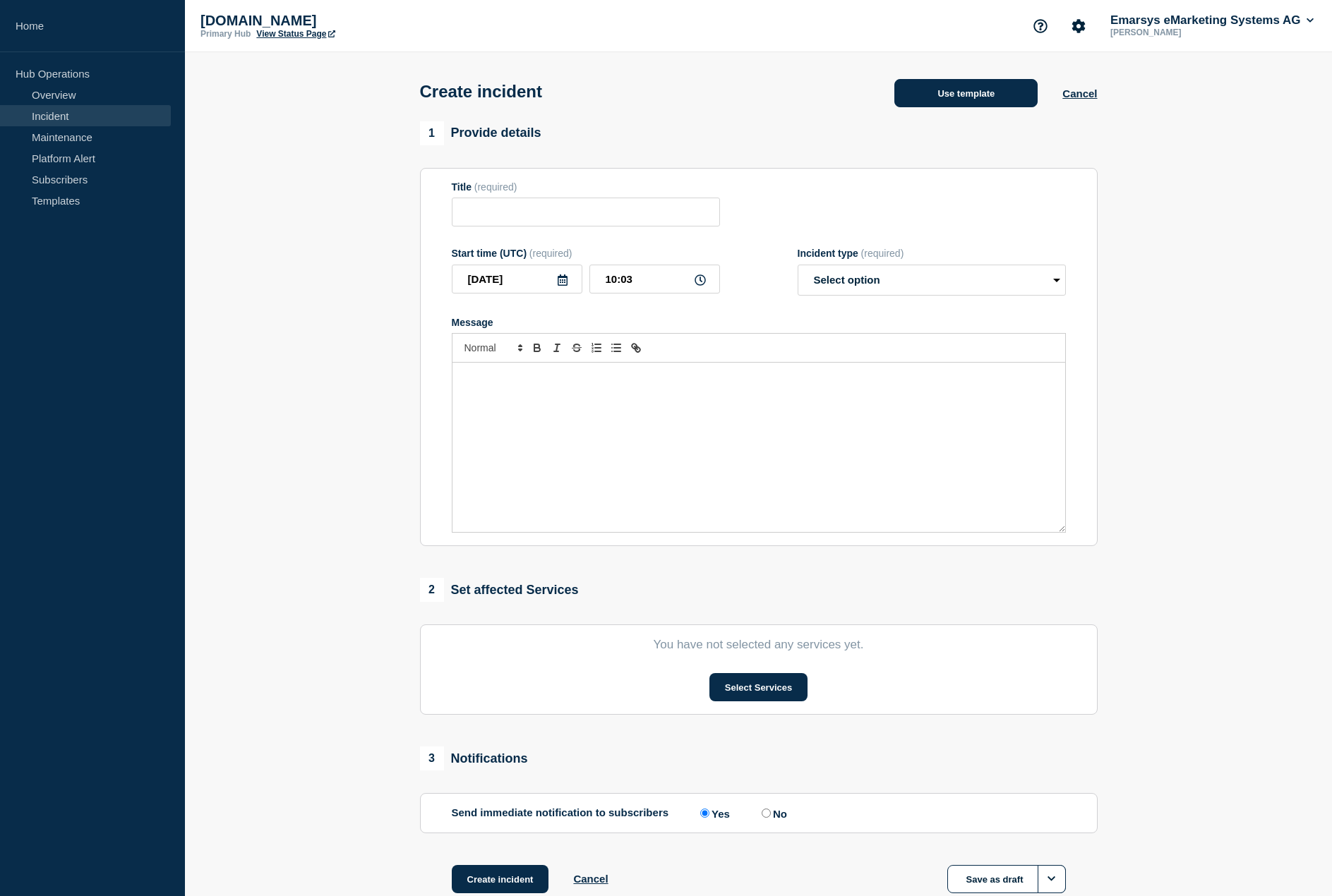
click at [961, 92] on button "Use template" at bounding box center [965, 93] width 143 height 28
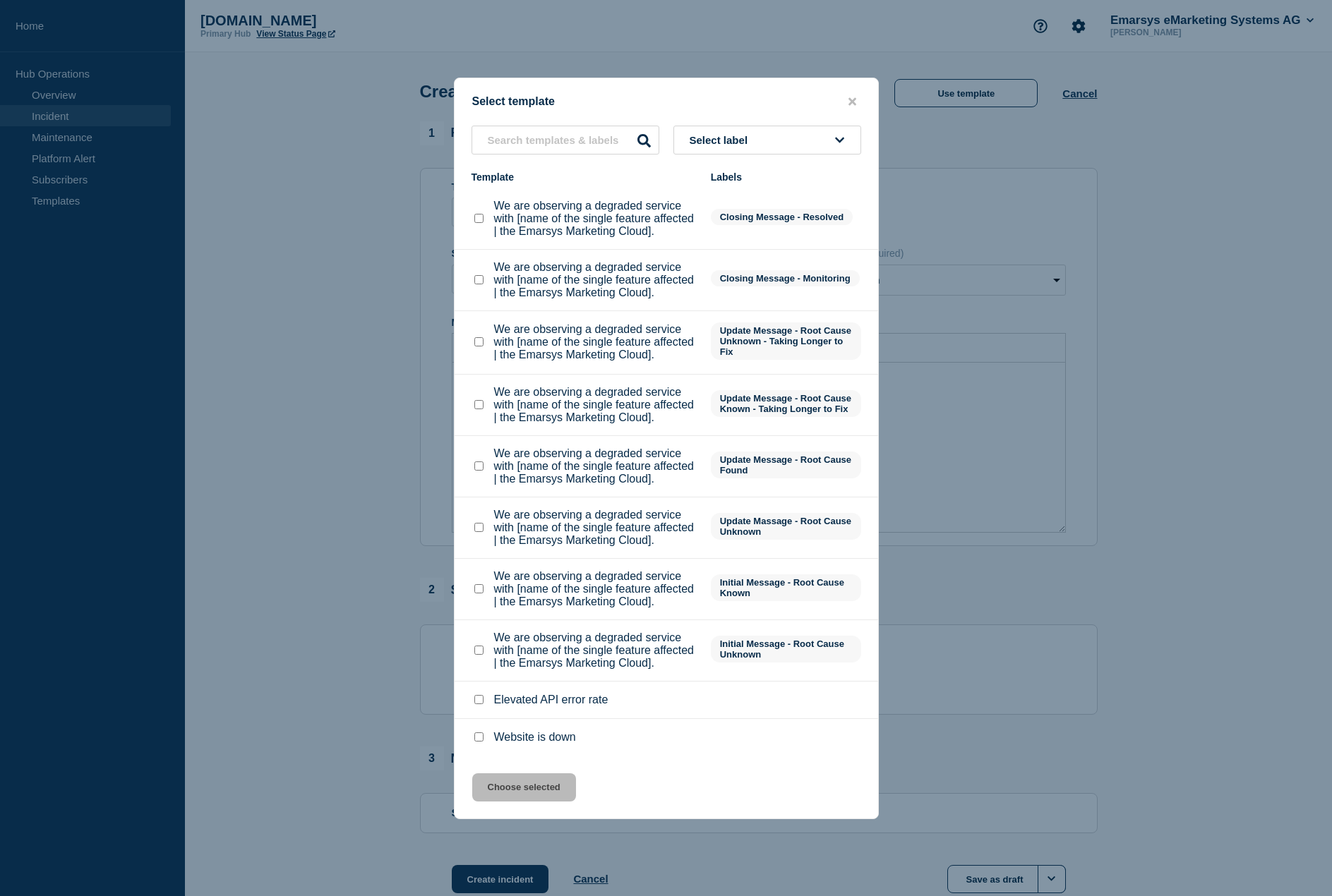
scroll to position [25, 0]
click at [477, 655] on checkbox"] "We are observing a degraded service with [name of the single feature affected |…" at bounding box center [479, 651] width 9 height 9
checkbox checkbox"] "true"
